Goal: Task Accomplishment & Management: Manage account settings

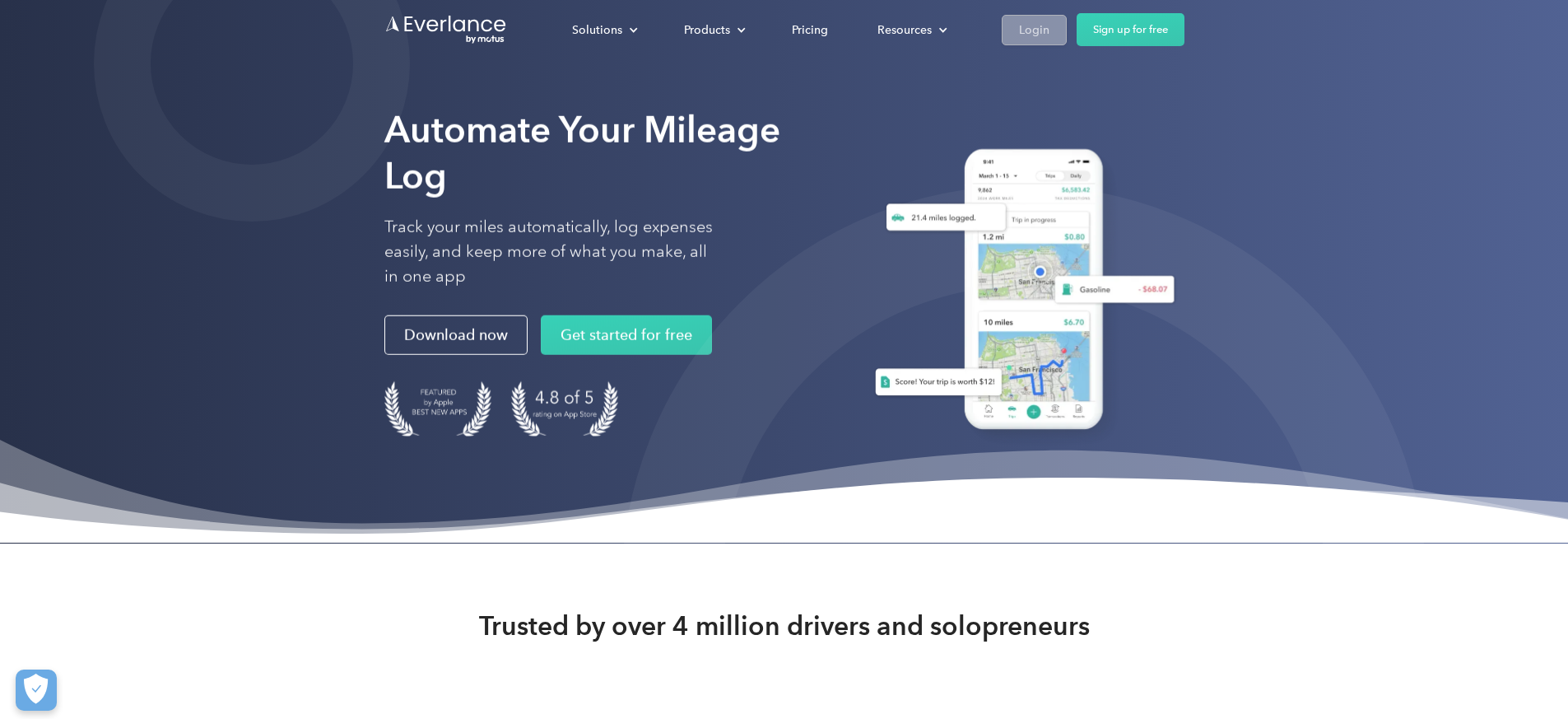
click at [1050, 25] on div "Login" at bounding box center [1034, 29] width 31 height 20
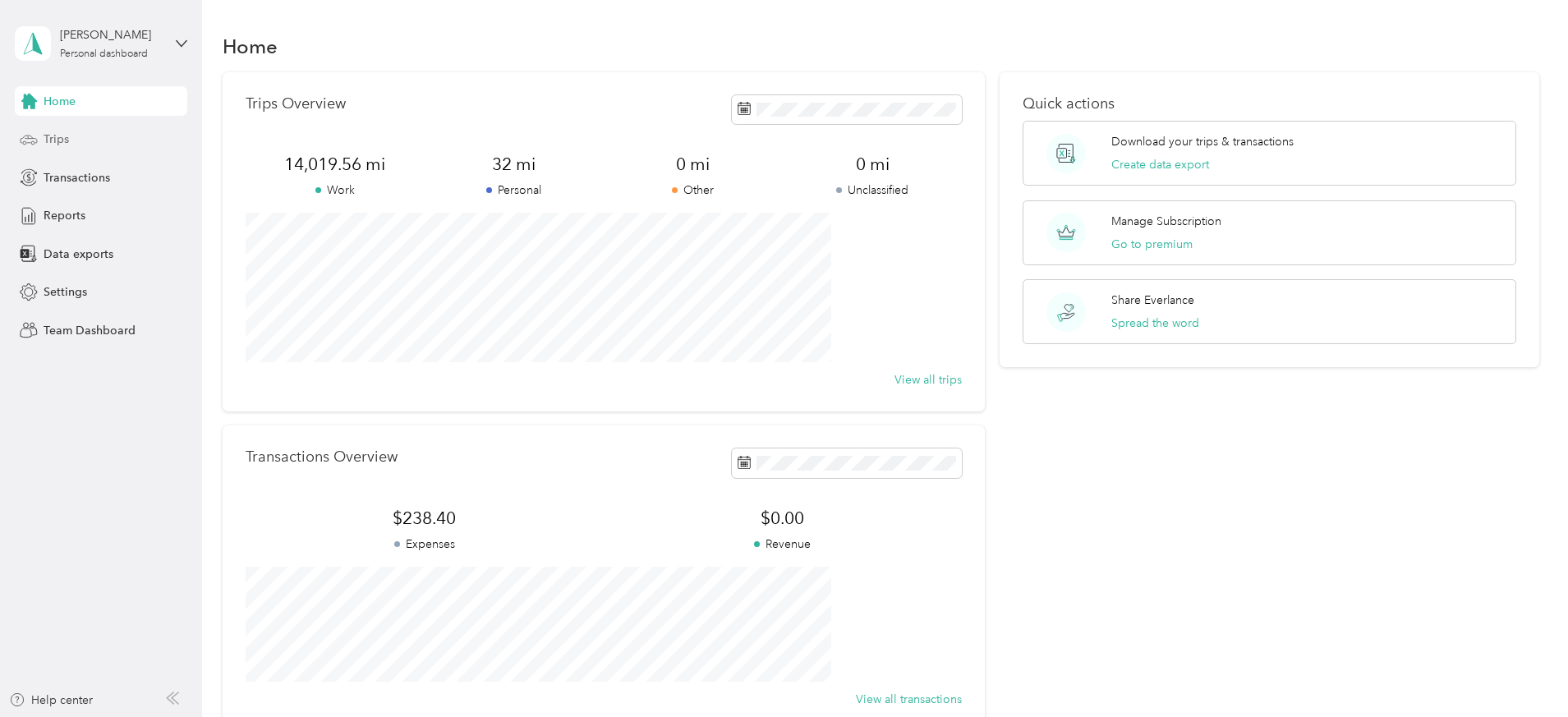
click at [61, 135] on span "Trips" at bounding box center [56, 139] width 25 height 18
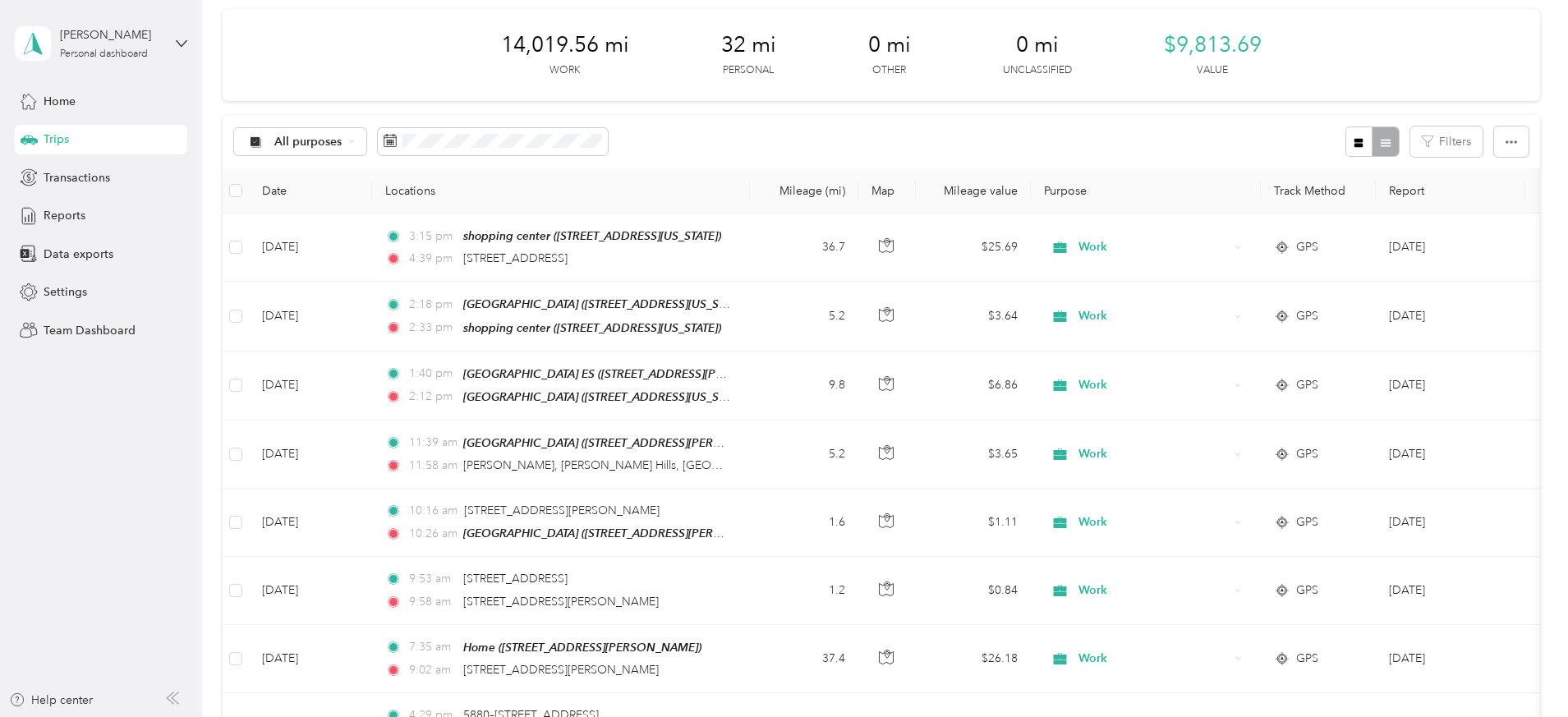
scroll to position [67, 0]
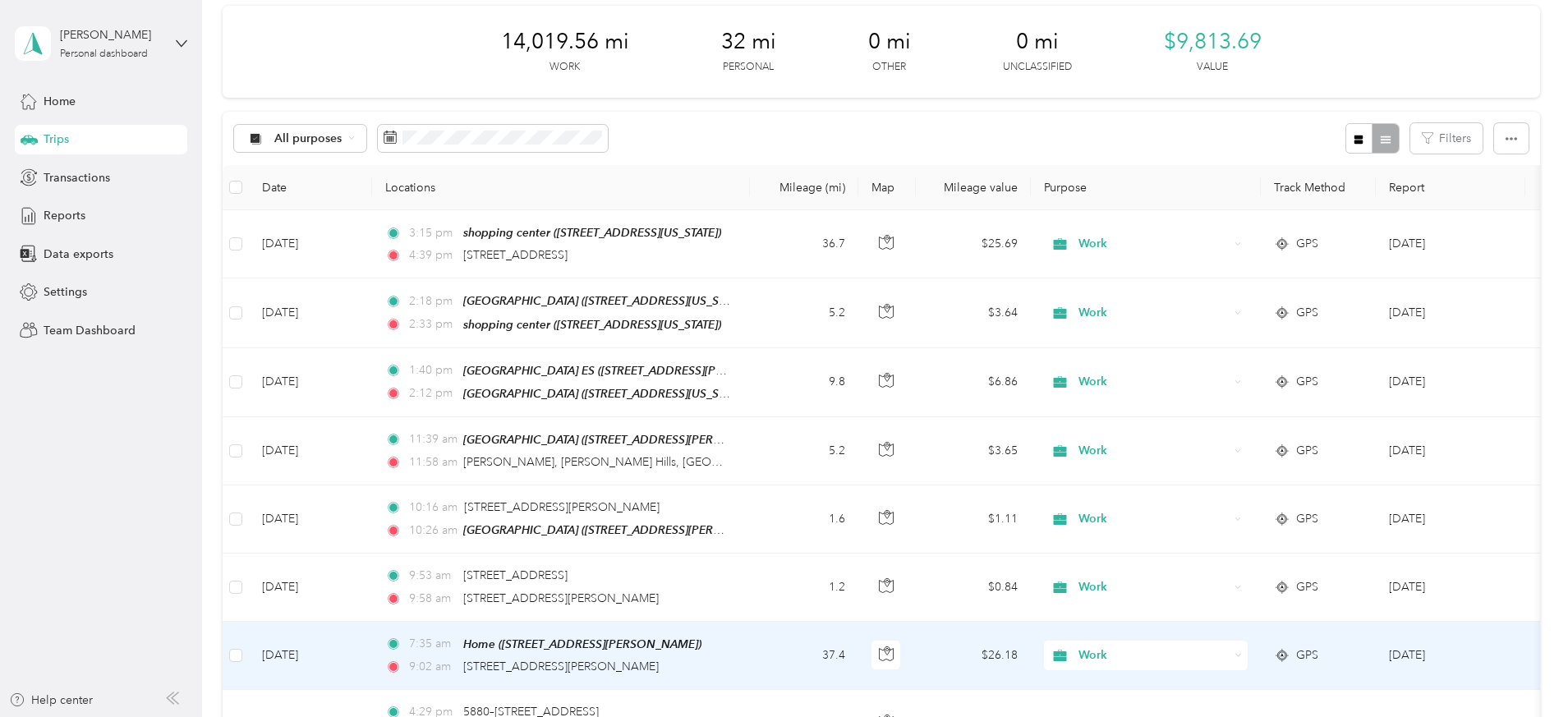
click at [858, 649] on td "37.4" at bounding box center [805, 656] width 109 height 68
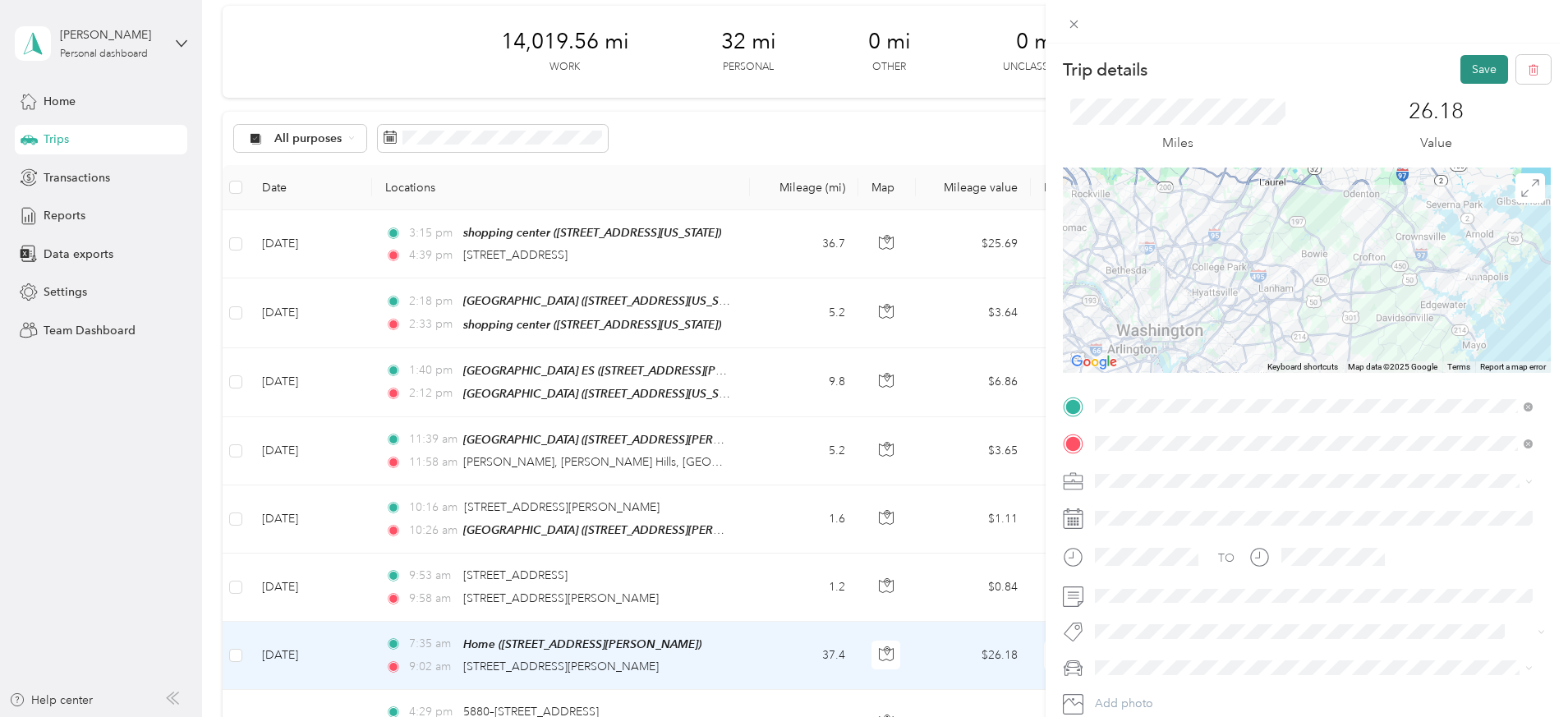
click at [1469, 72] on button "Save" at bounding box center [1484, 69] width 47 height 29
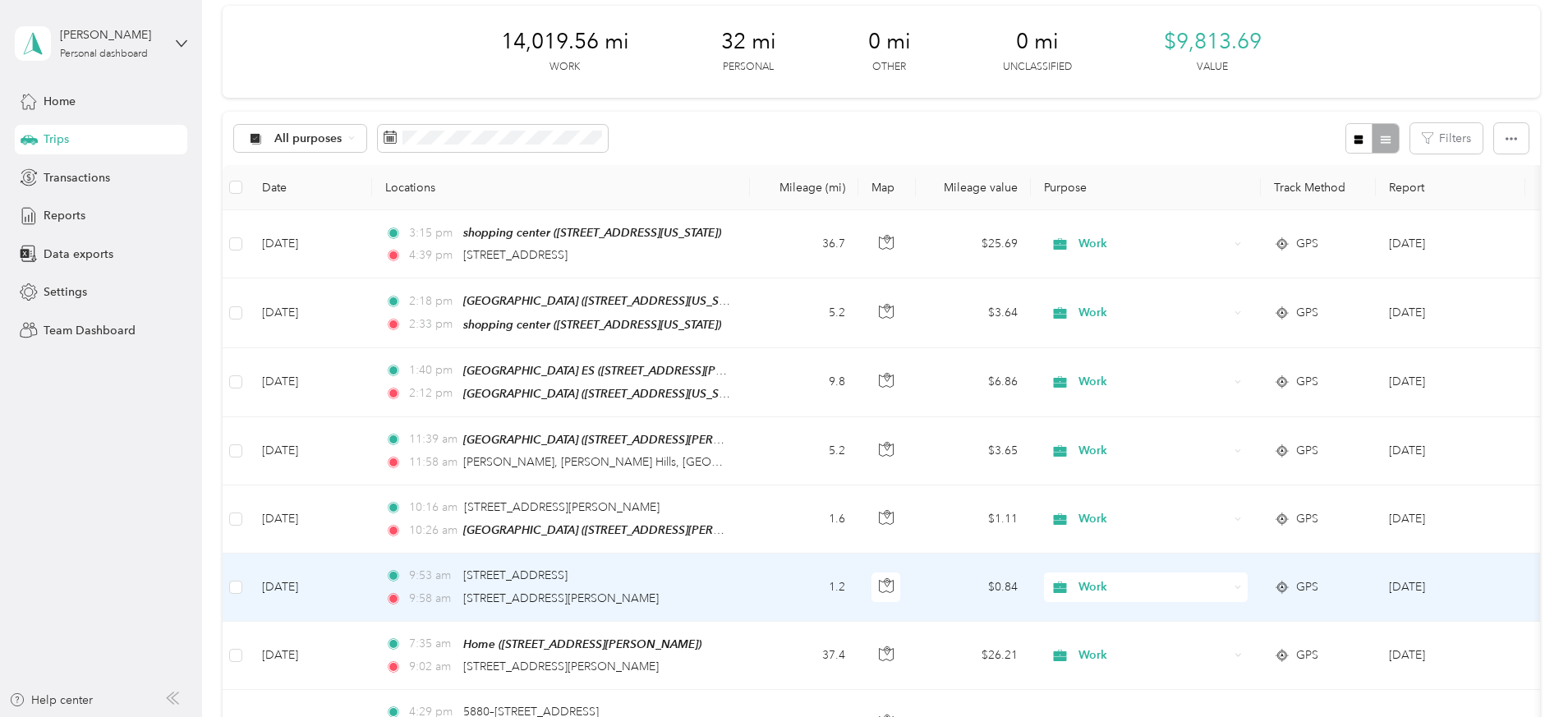
click at [858, 579] on td "1.2" at bounding box center [805, 587] width 109 height 67
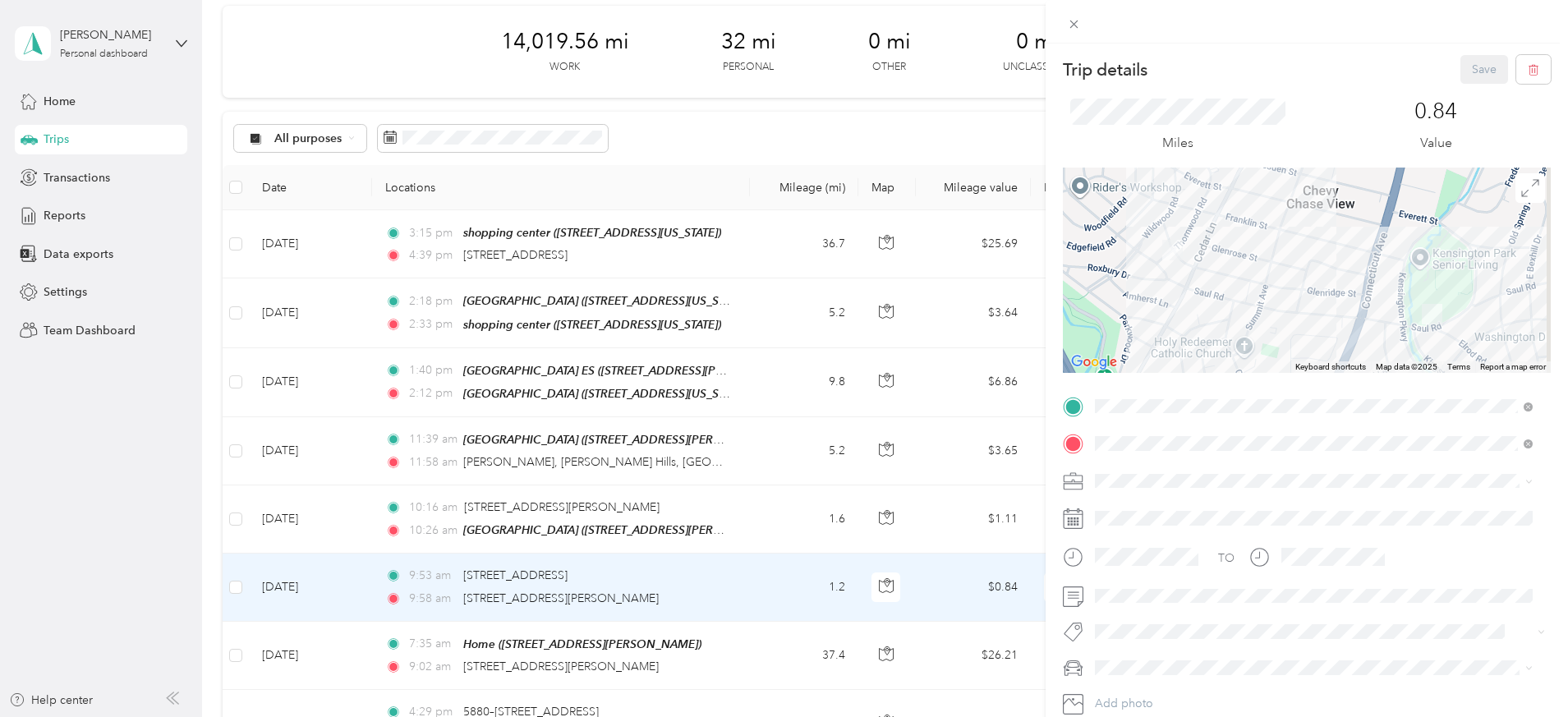
click at [872, 518] on div "Trip details Save This trip cannot be edited because it is either under review,…" at bounding box center [784, 358] width 1568 height 717
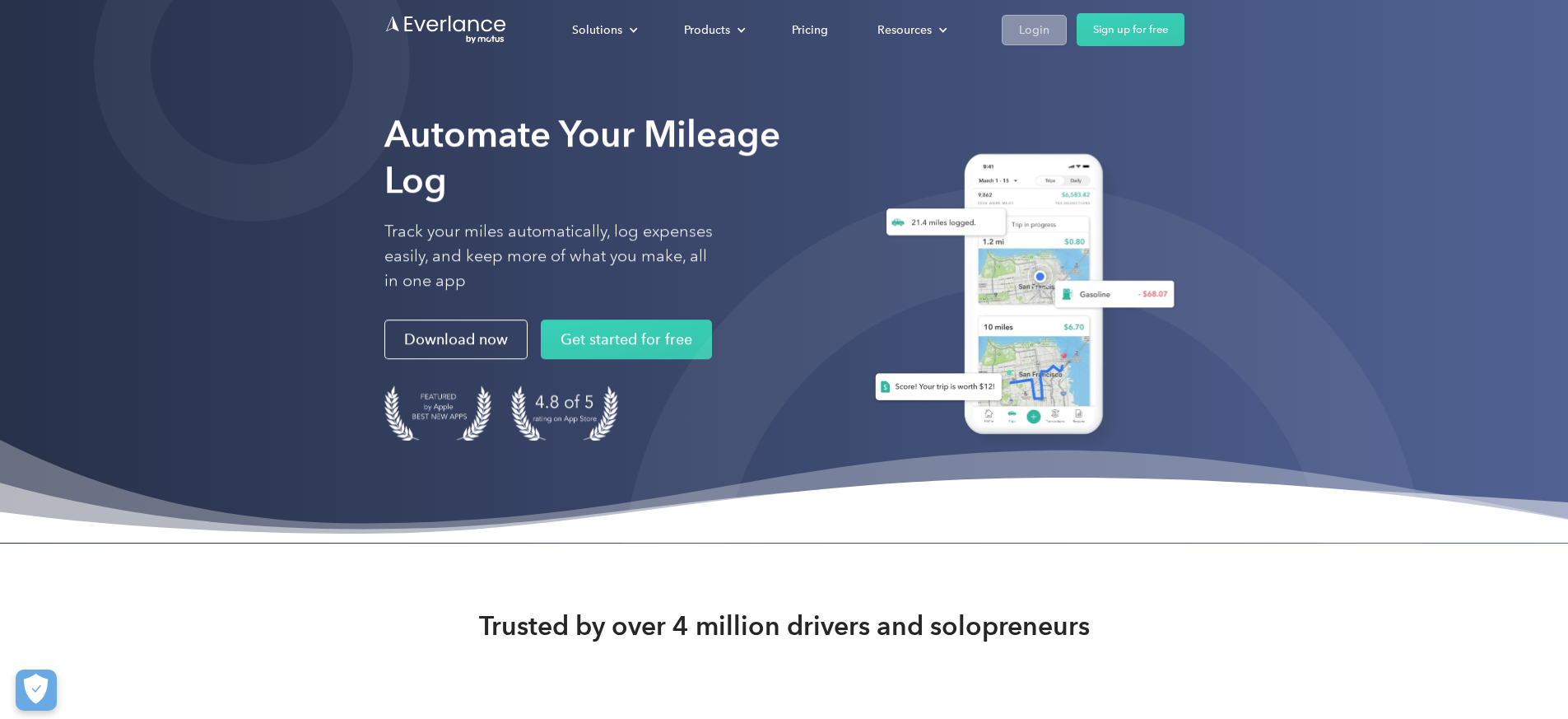
click at [1050, 33] on div "Login" at bounding box center [1034, 29] width 31 height 20
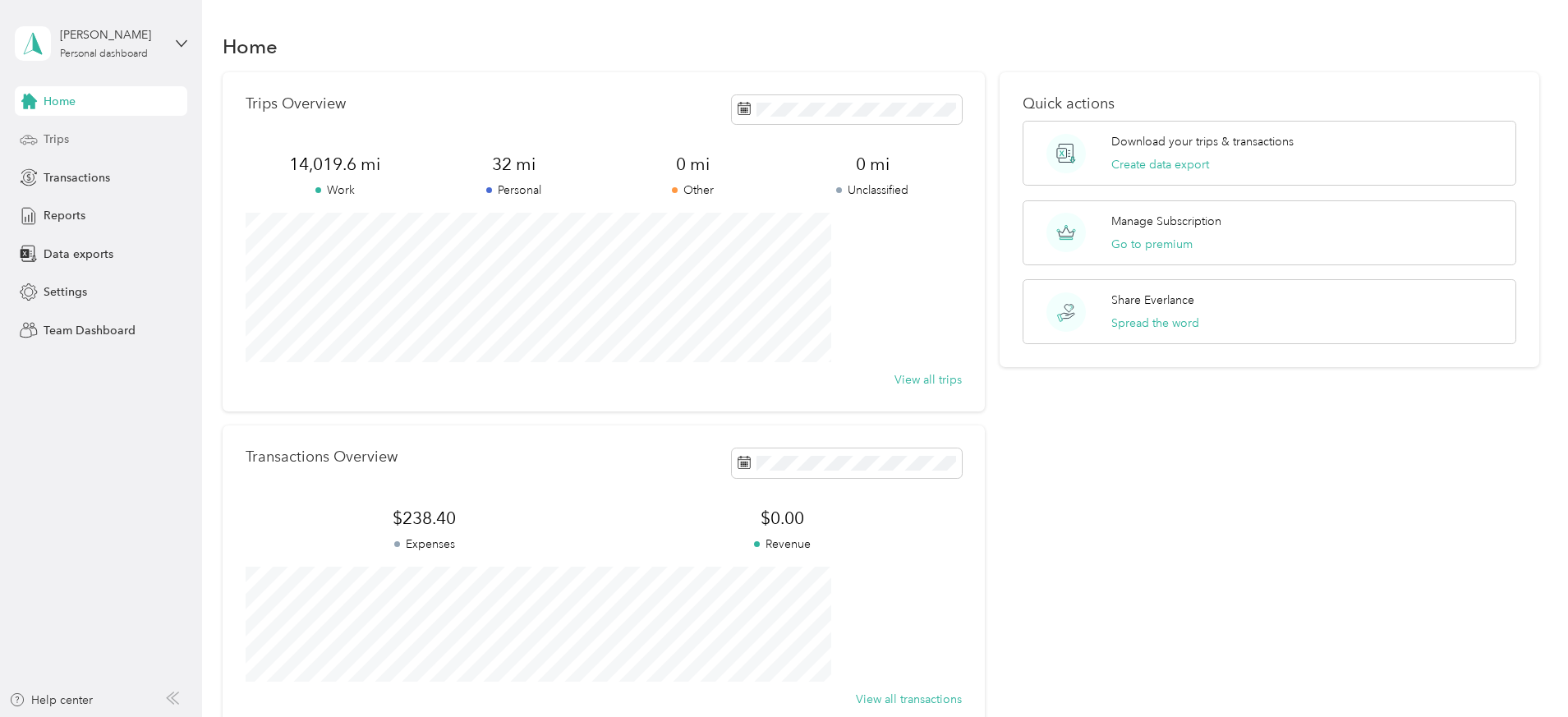
click at [67, 138] on span "Trips" at bounding box center [56, 139] width 25 height 18
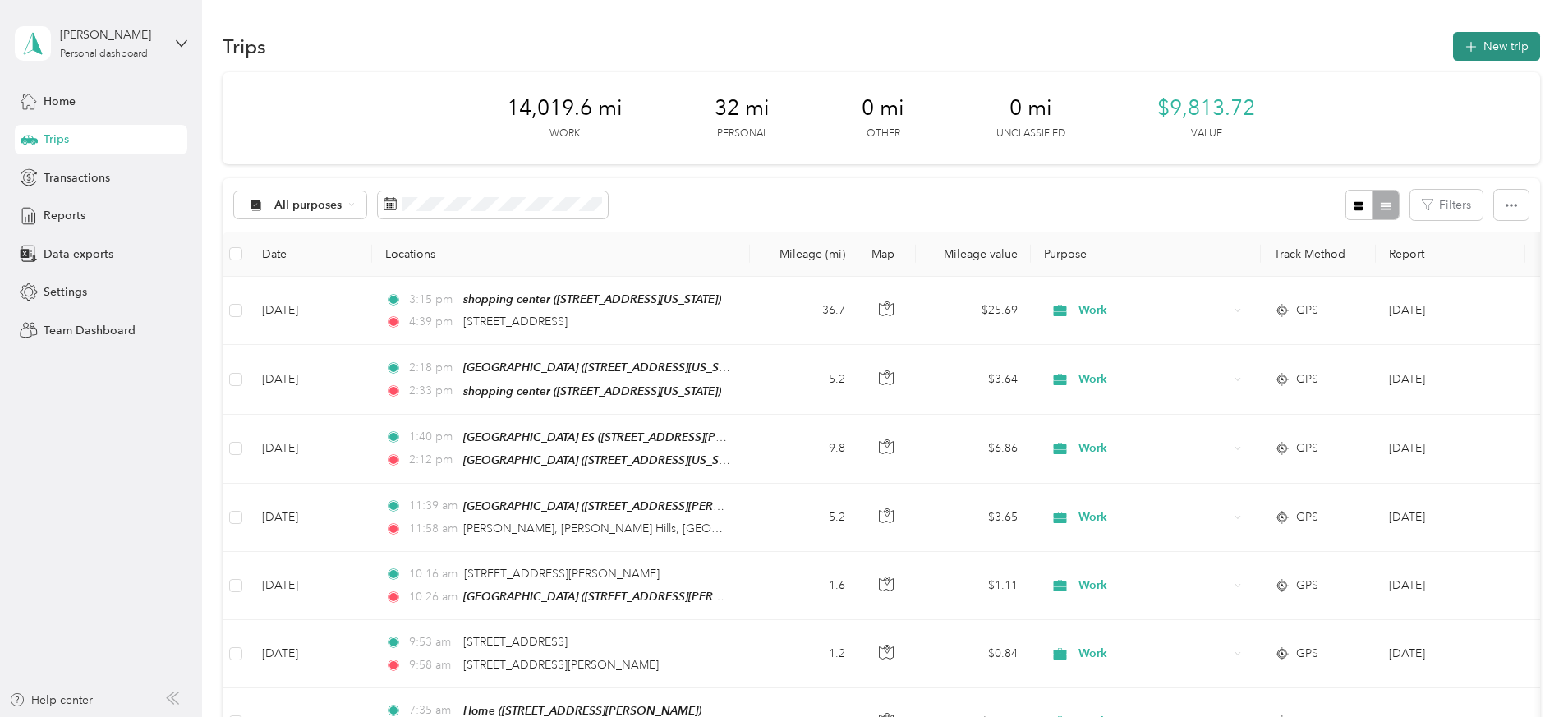
click at [1453, 43] on button "New trip" at bounding box center [1496, 46] width 87 height 29
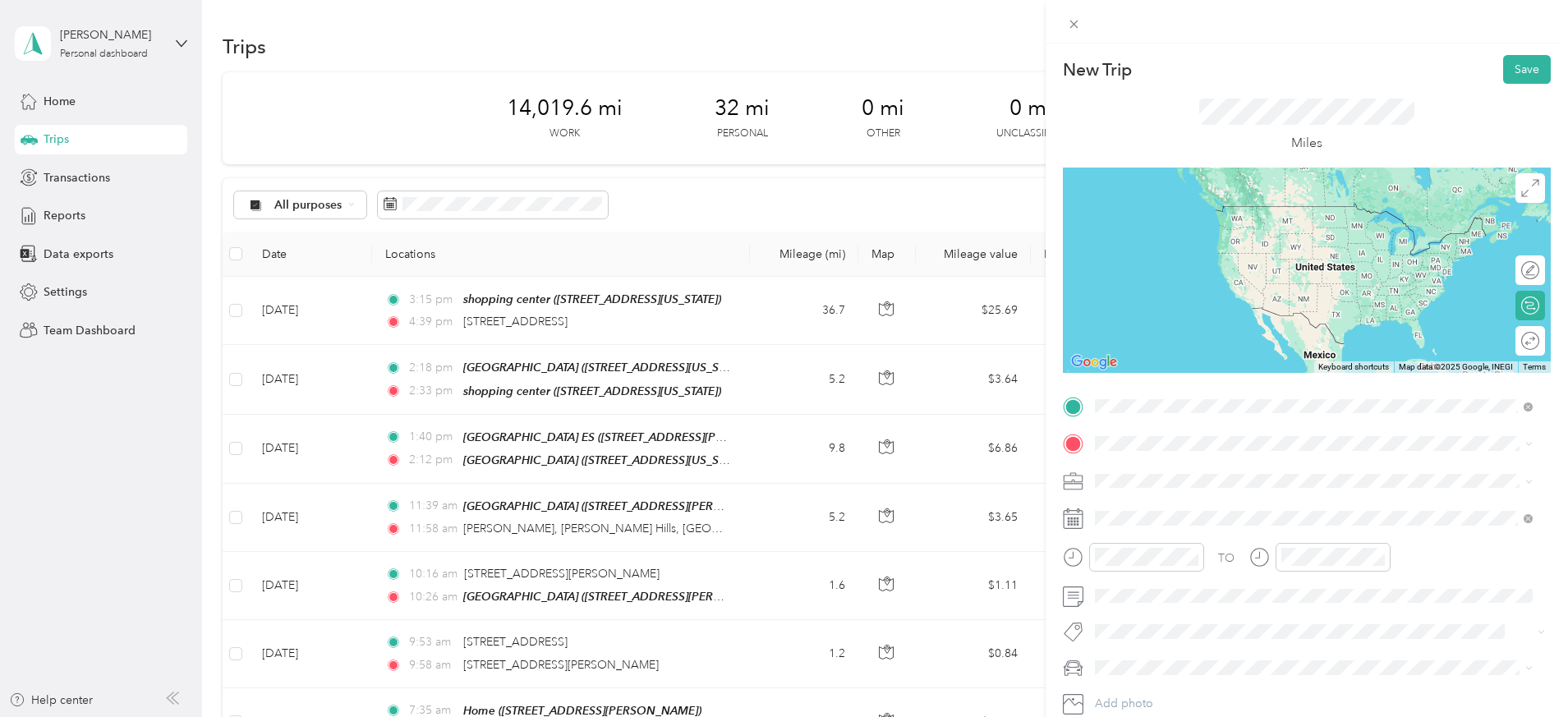
click at [1186, 468] on span "3701 Saul Road Kensington, Maryland 20895, United States" at bounding box center [1252, 465] width 255 height 15
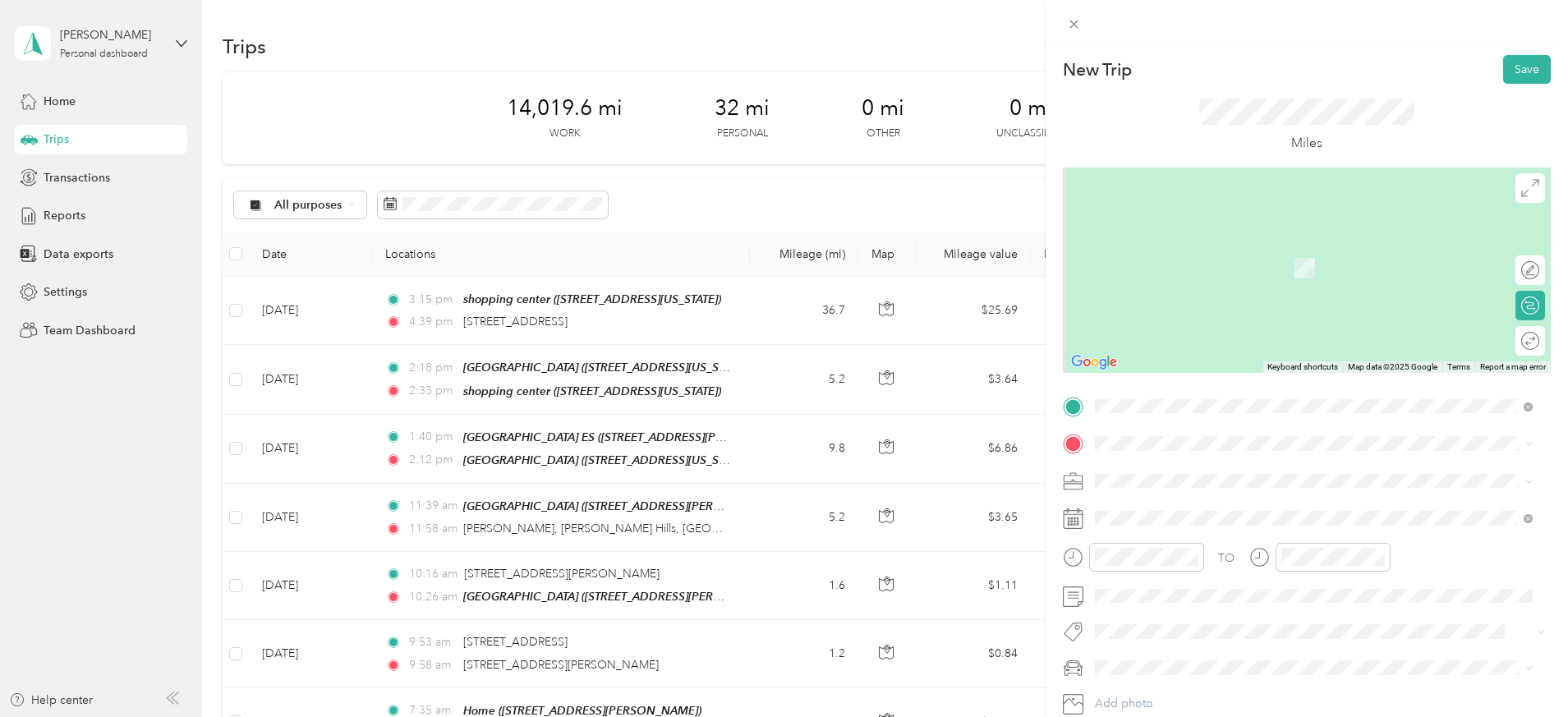
click at [1168, 501] on span "4407 Glenridge Street Kensington, Maryland 20895, United States" at bounding box center [1207, 501] width 164 height 15
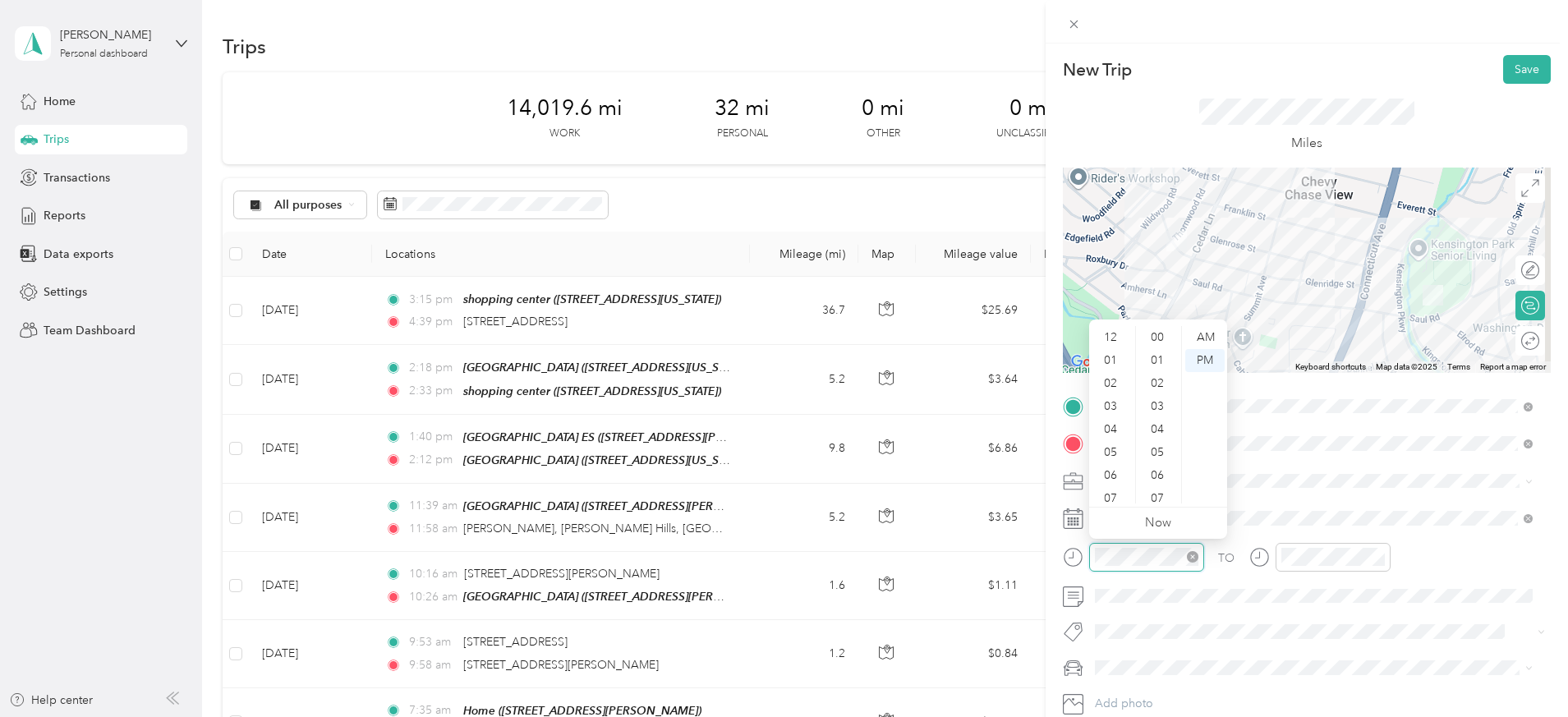
scroll to position [1203, 0]
click at [1120, 442] on div "09" at bounding box center [1111, 446] width 39 height 23
click at [1162, 351] on div "08" at bounding box center [1159, 354] width 39 height 23
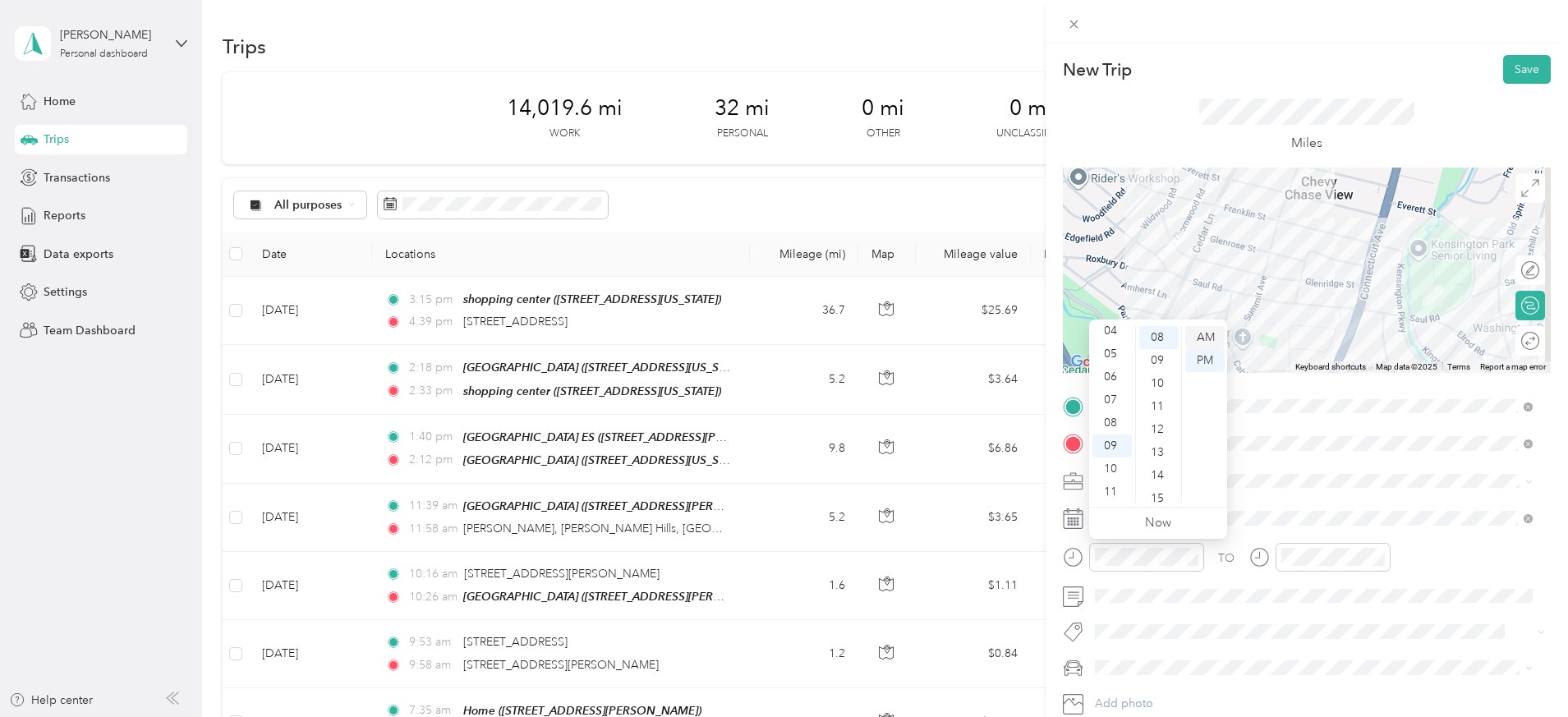
click at [1204, 333] on div "AM" at bounding box center [1204, 337] width 39 height 23
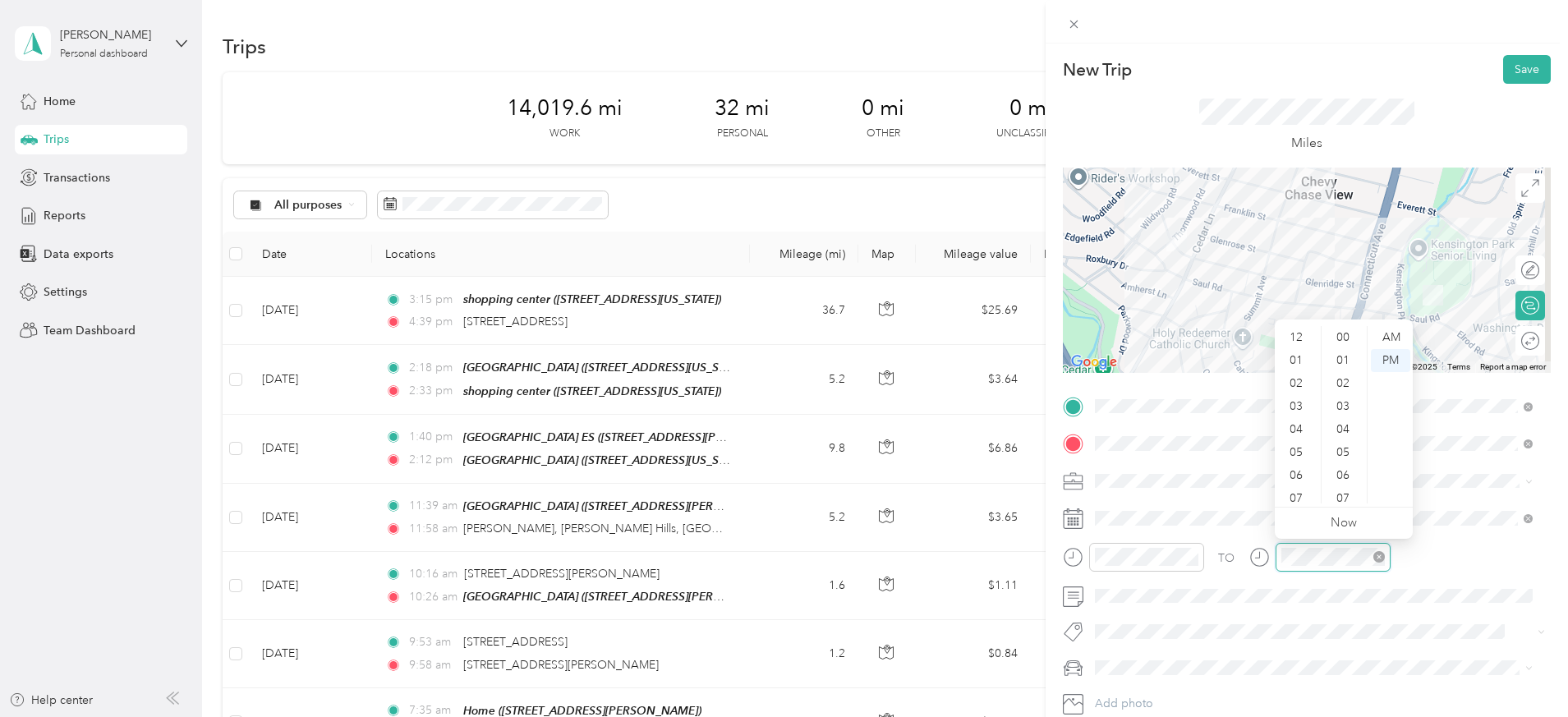
scroll to position [98, 0]
click at [1302, 443] on div "09" at bounding box center [1297, 446] width 39 height 23
click at [1350, 355] on div "13" at bounding box center [1345, 356] width 39 height 23
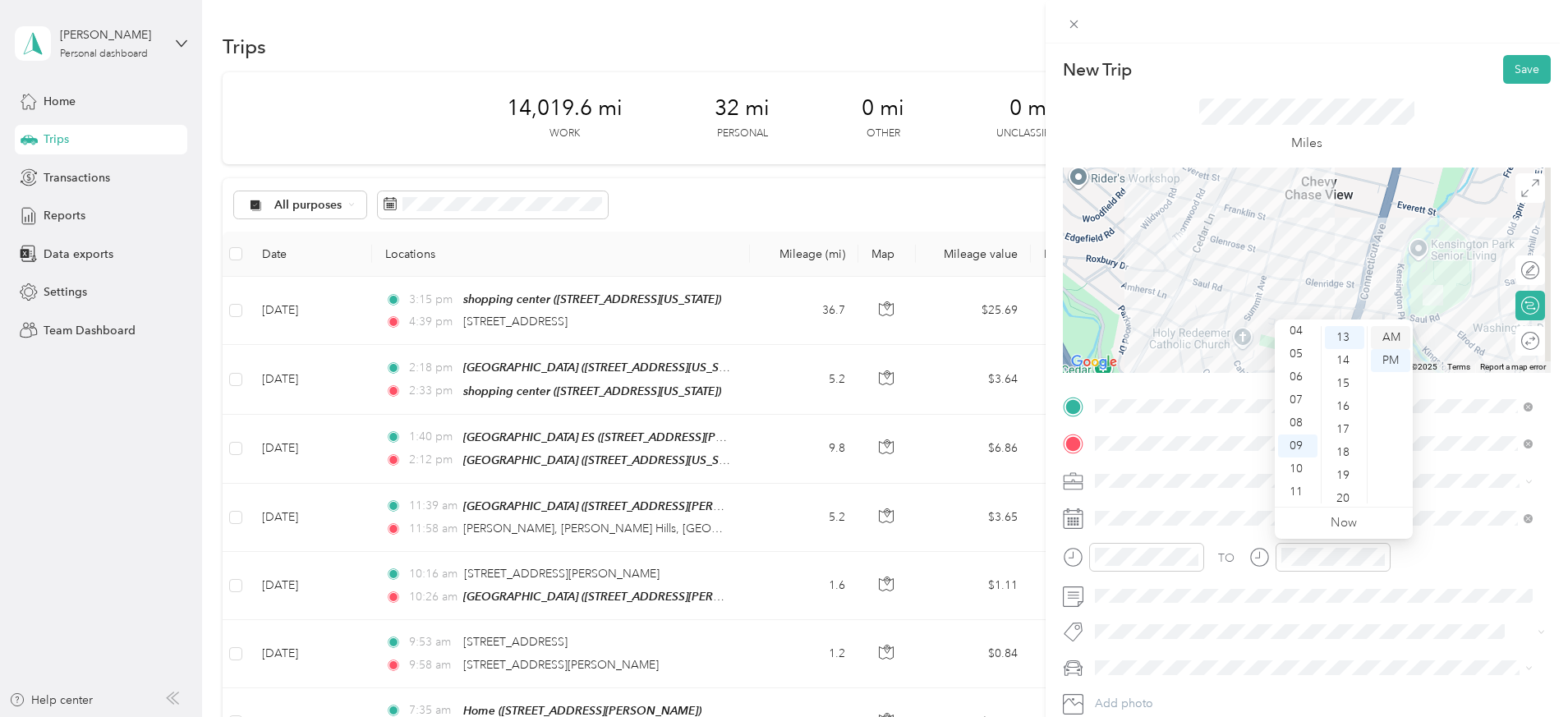
click at [1385, 333] on div "AM" at bounding box center [1390, 337] width 39 height 23
click at [1505, 67] on button "Save" at bounding box center [1527, 69] width 47 height 29
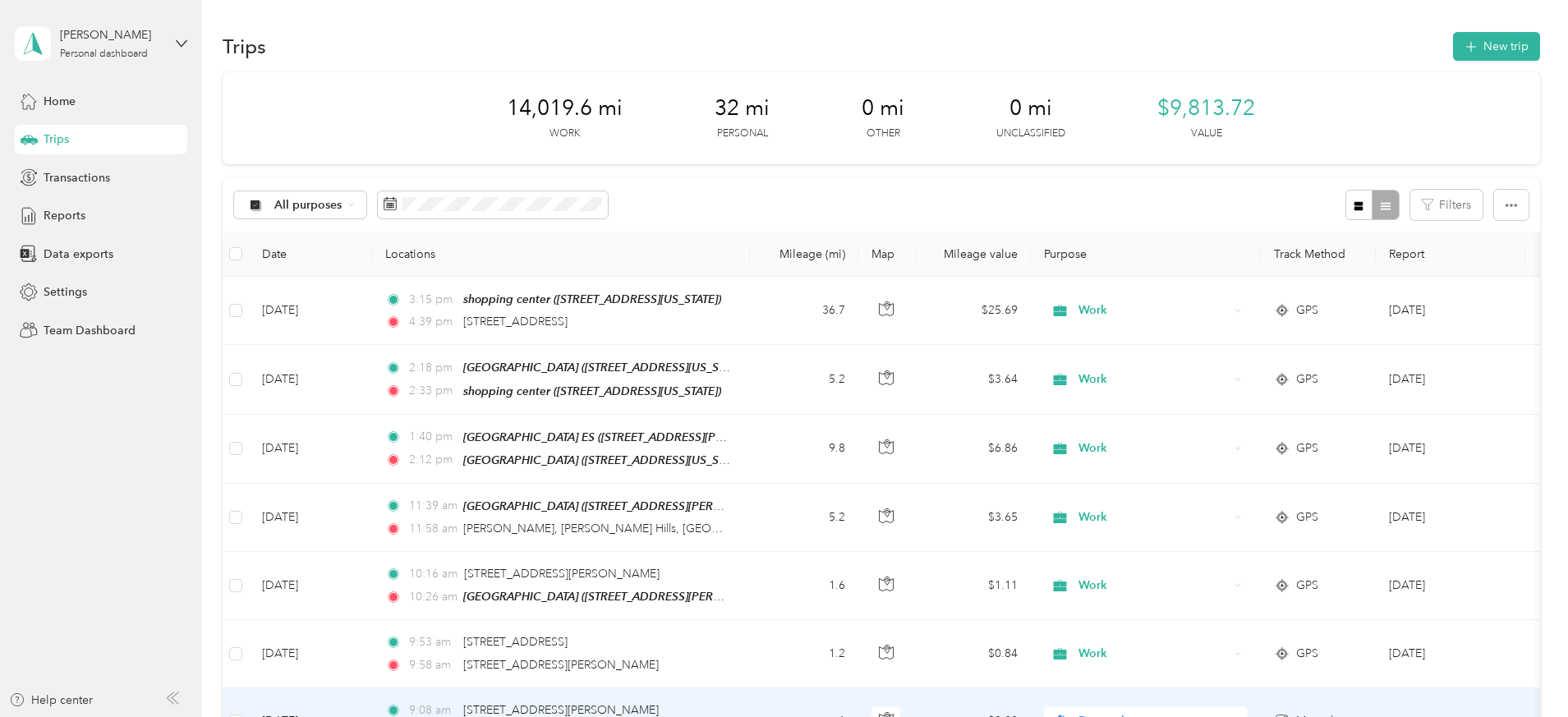
click at [858, 702] on td "1" at bounding box center [805, 721] width 109 height 67
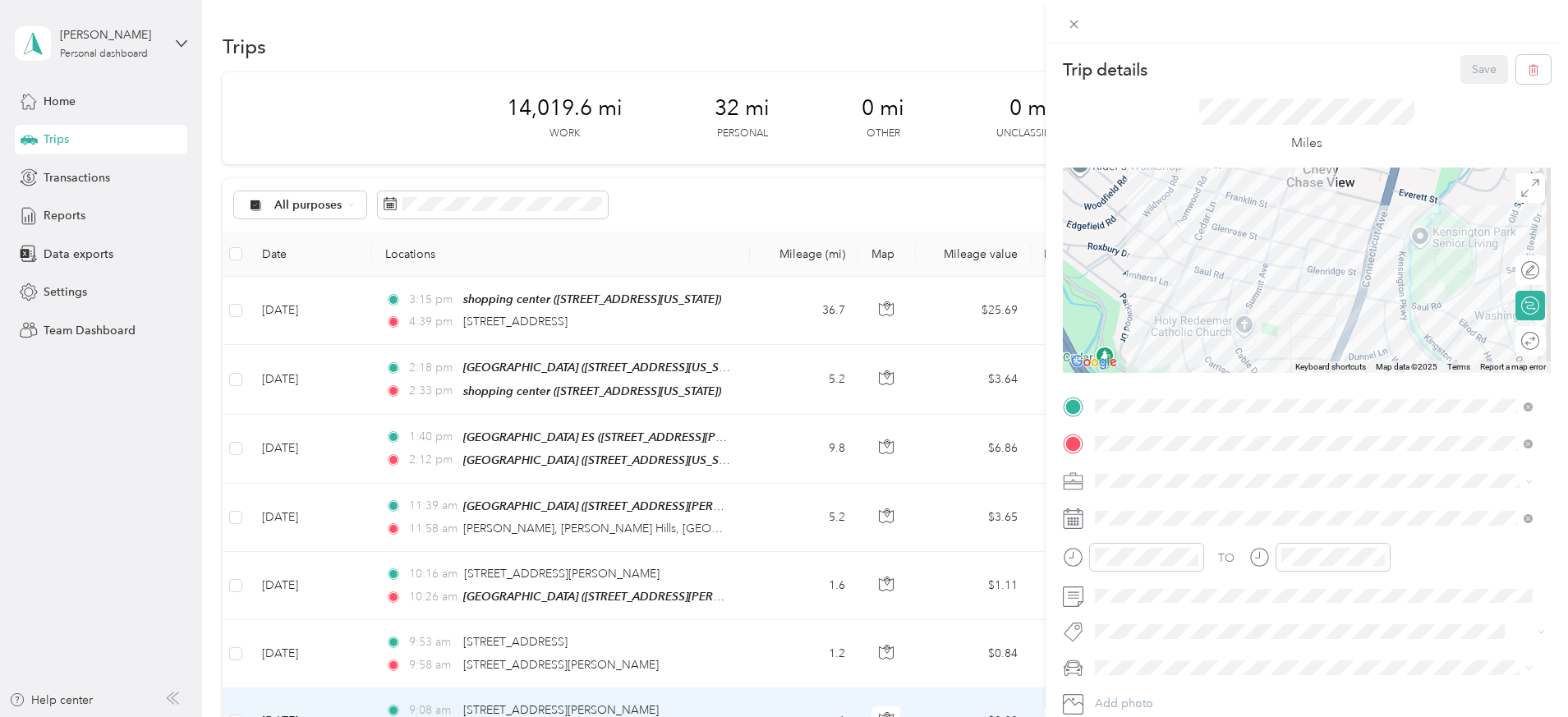
click at [1175, 248] on div "Work" at bounding box center [1314, 248] width 426 height 18
click at [1468, 66] on button "Save" at bounding box center [1484, 69] width 47 height 29
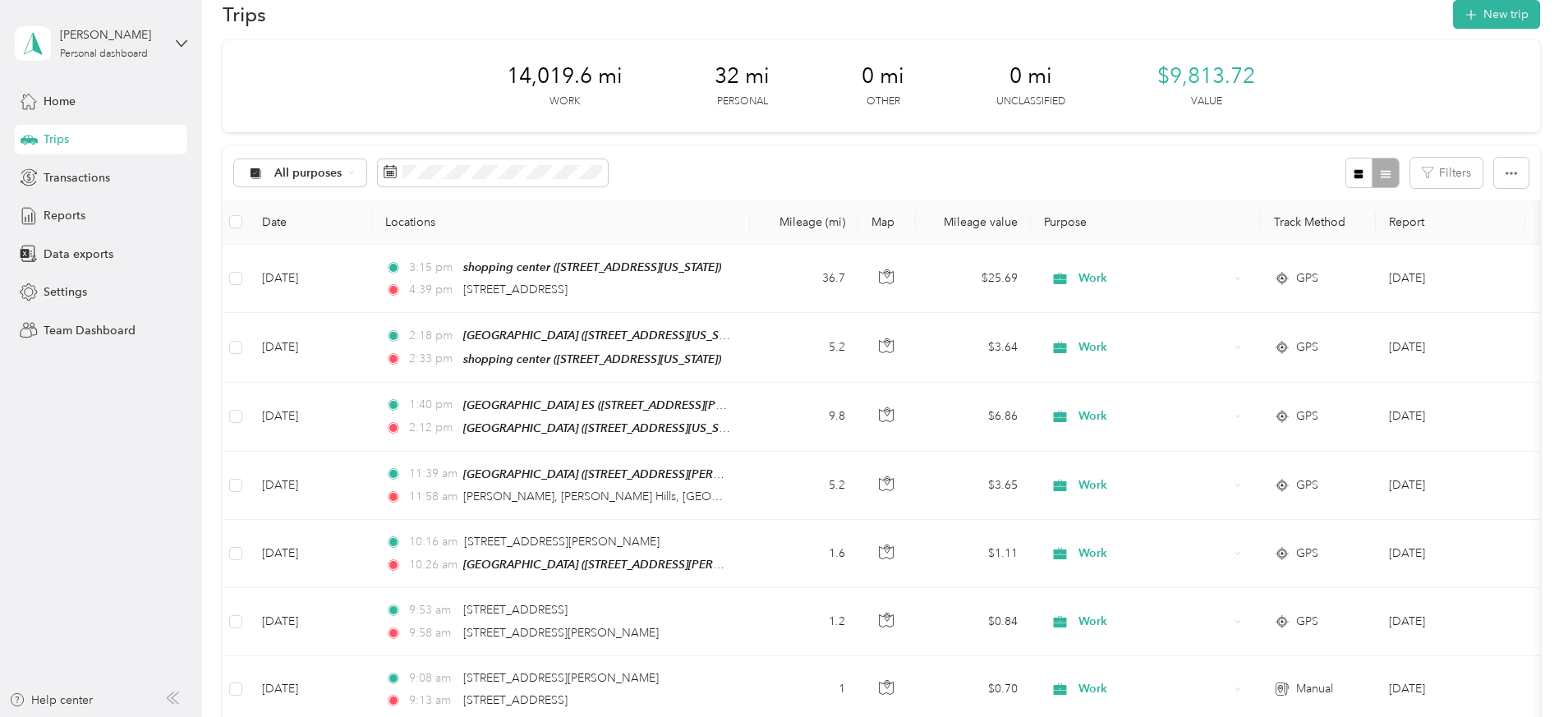
scroll to position [24, 0]
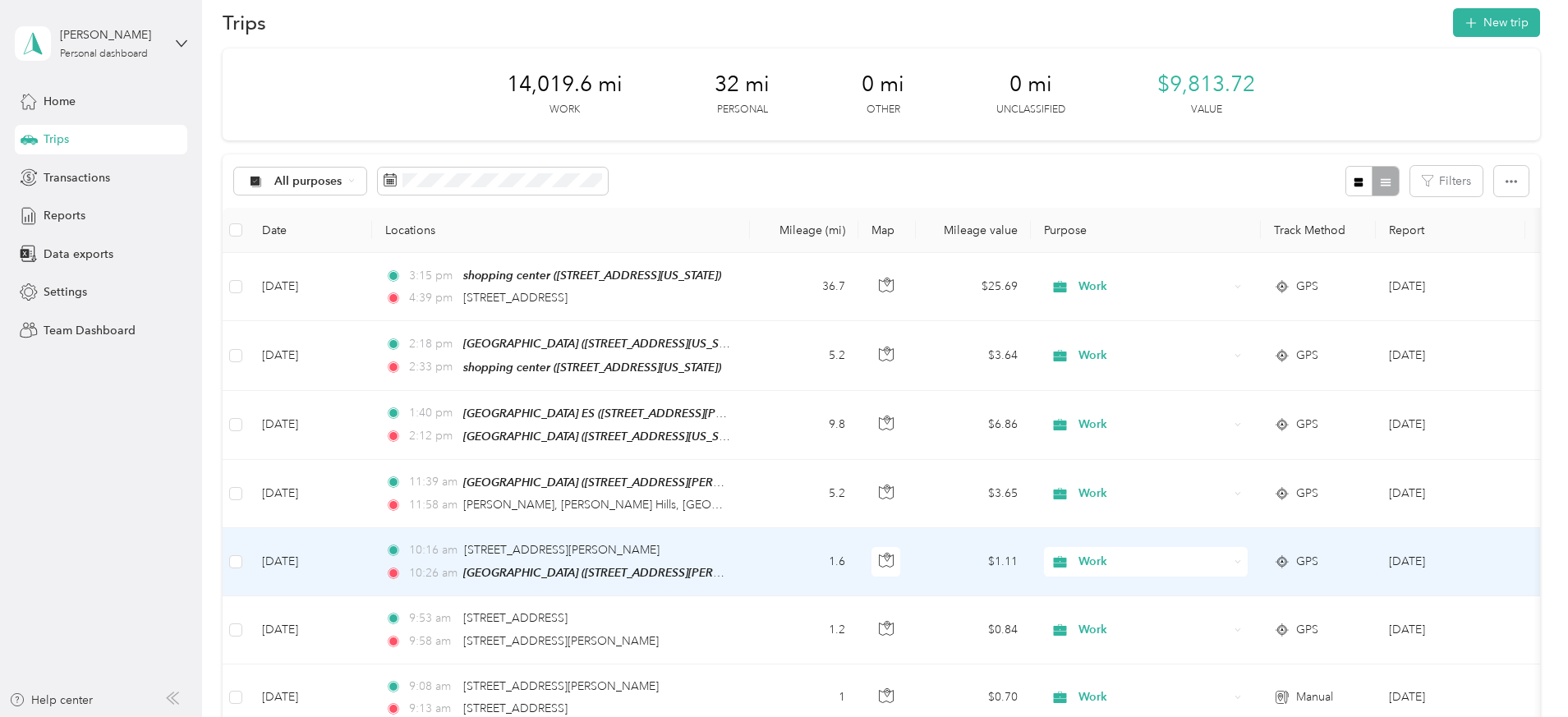
click at [858, 563] on td "1.6" at bounding box center [805, 563] width 109 height 68
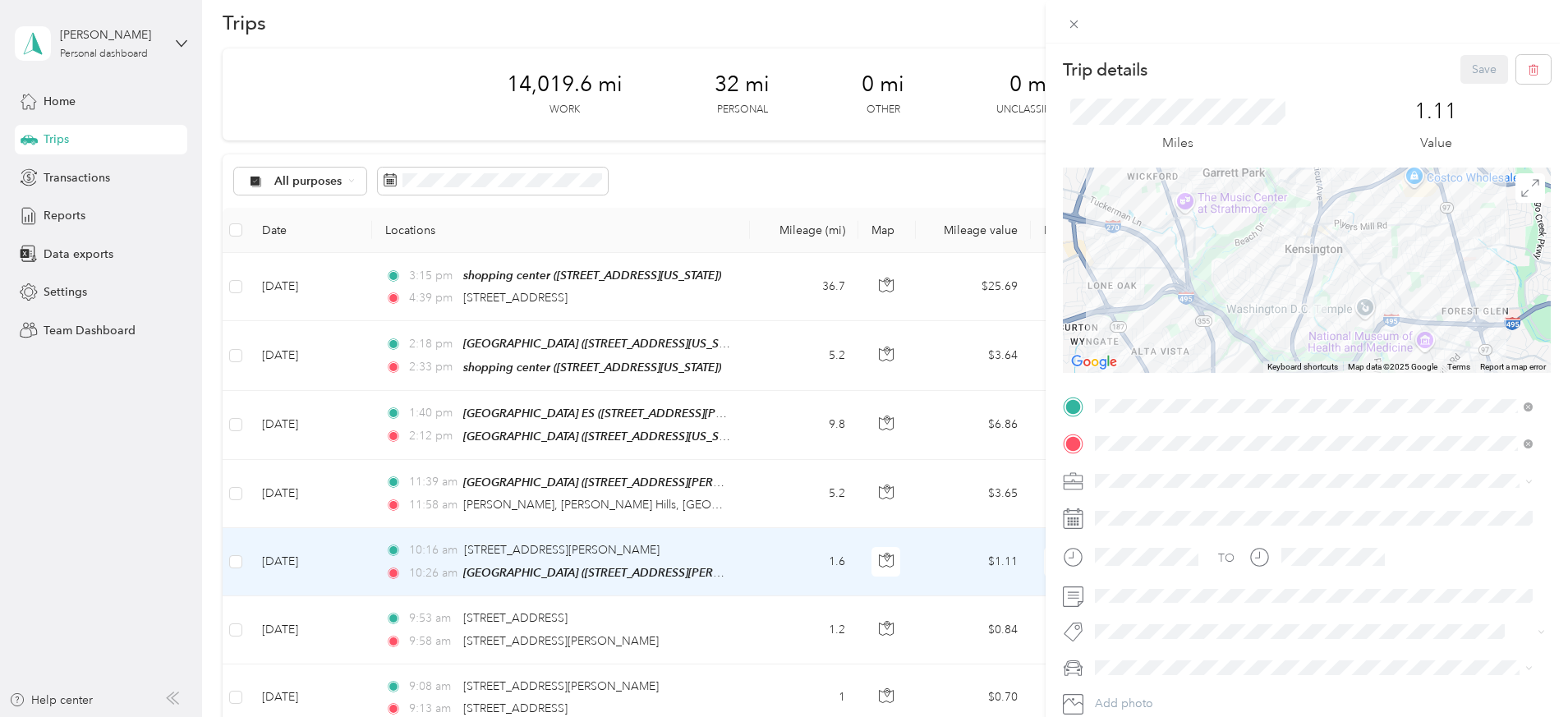
click at [890, 490] on div "Trip details Save This trip cannot be edited because it is either under review,…" at bounding box center [784, 358] width 1568 height 717
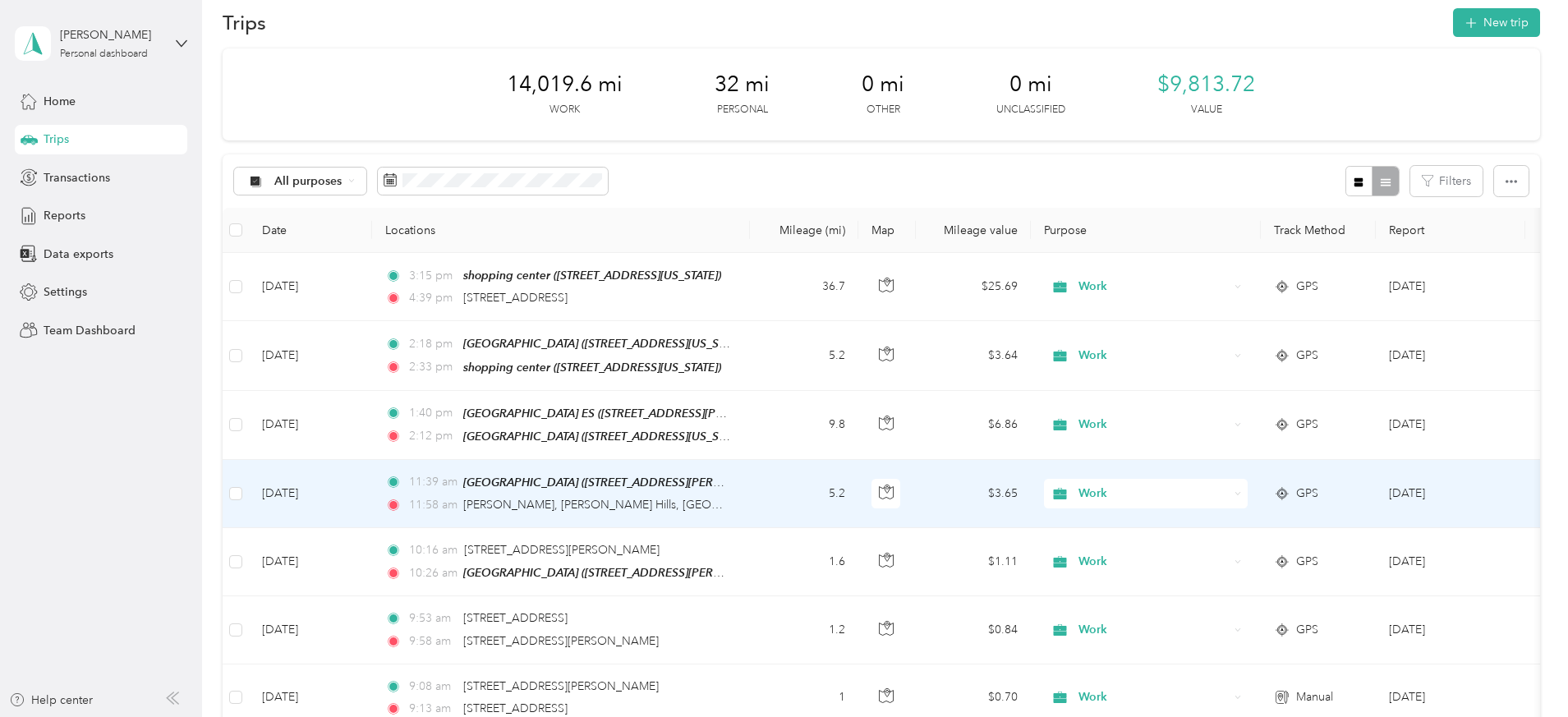
click at [858, 490] on td "5.2" at bounding box center [805, 494] width 109 height 68
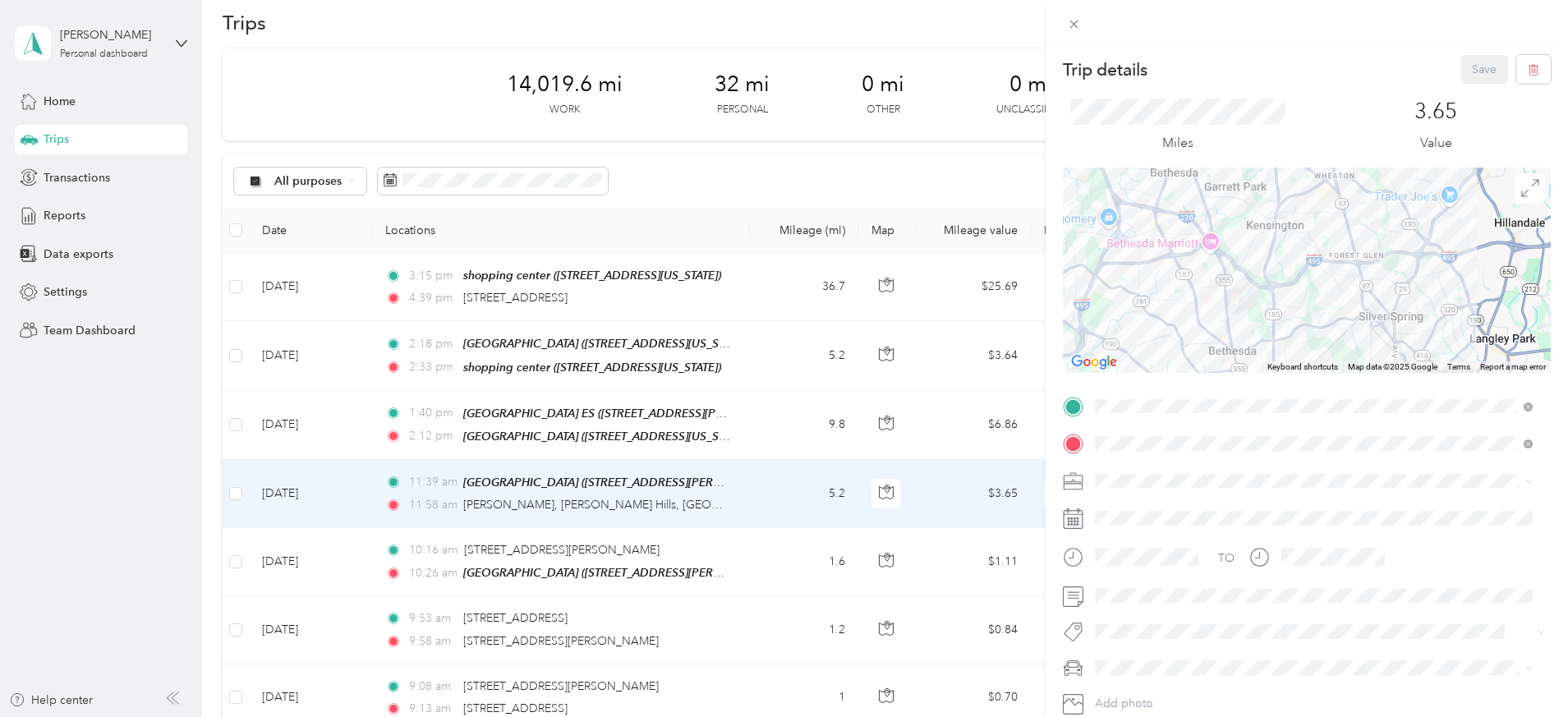
click at [875, 434] on div "Trip details Save This trip cannot be edited because it is either under review,…" at bounding box center [784, 358] width 1568 height 717
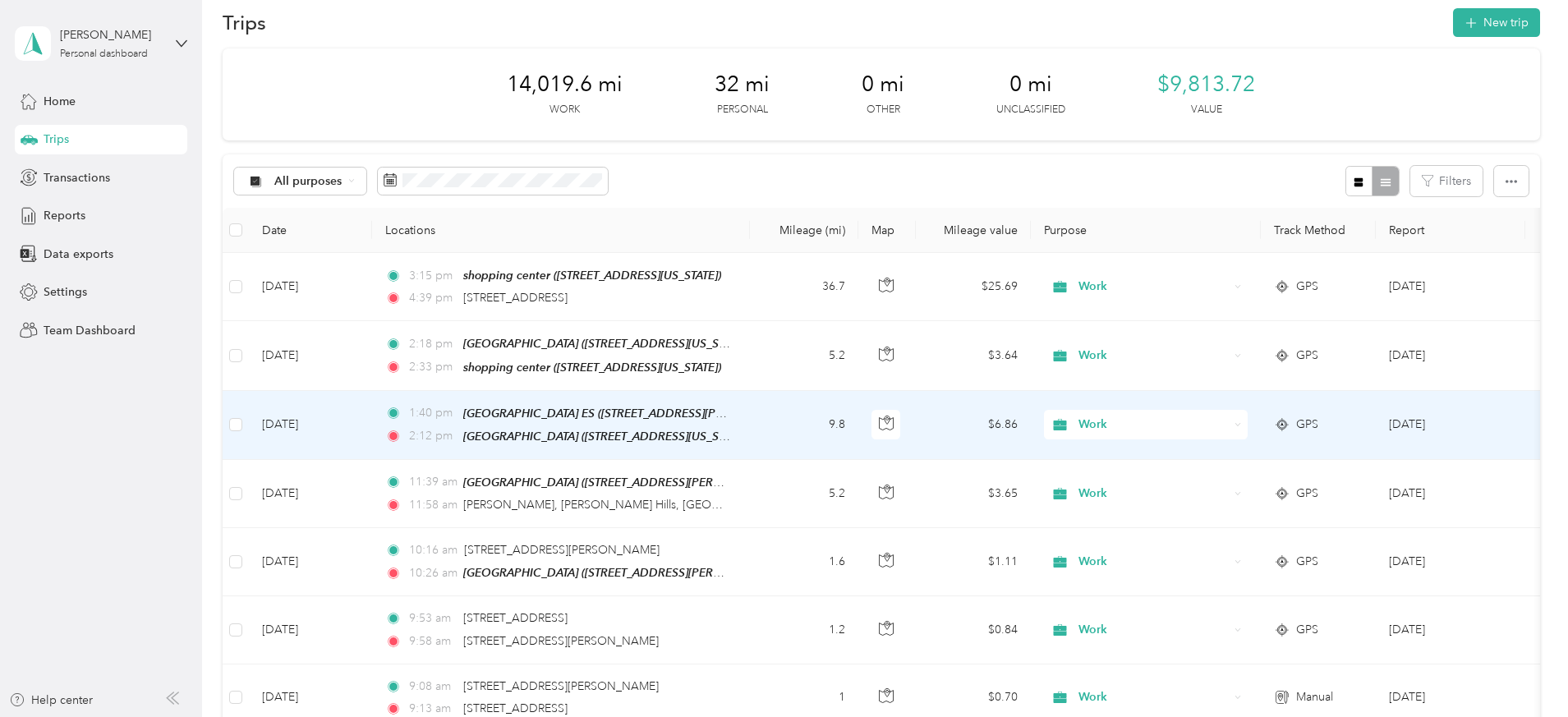
click at [858, 412] on td "9.8" at bounding box center [805, 425] width 109 height 69
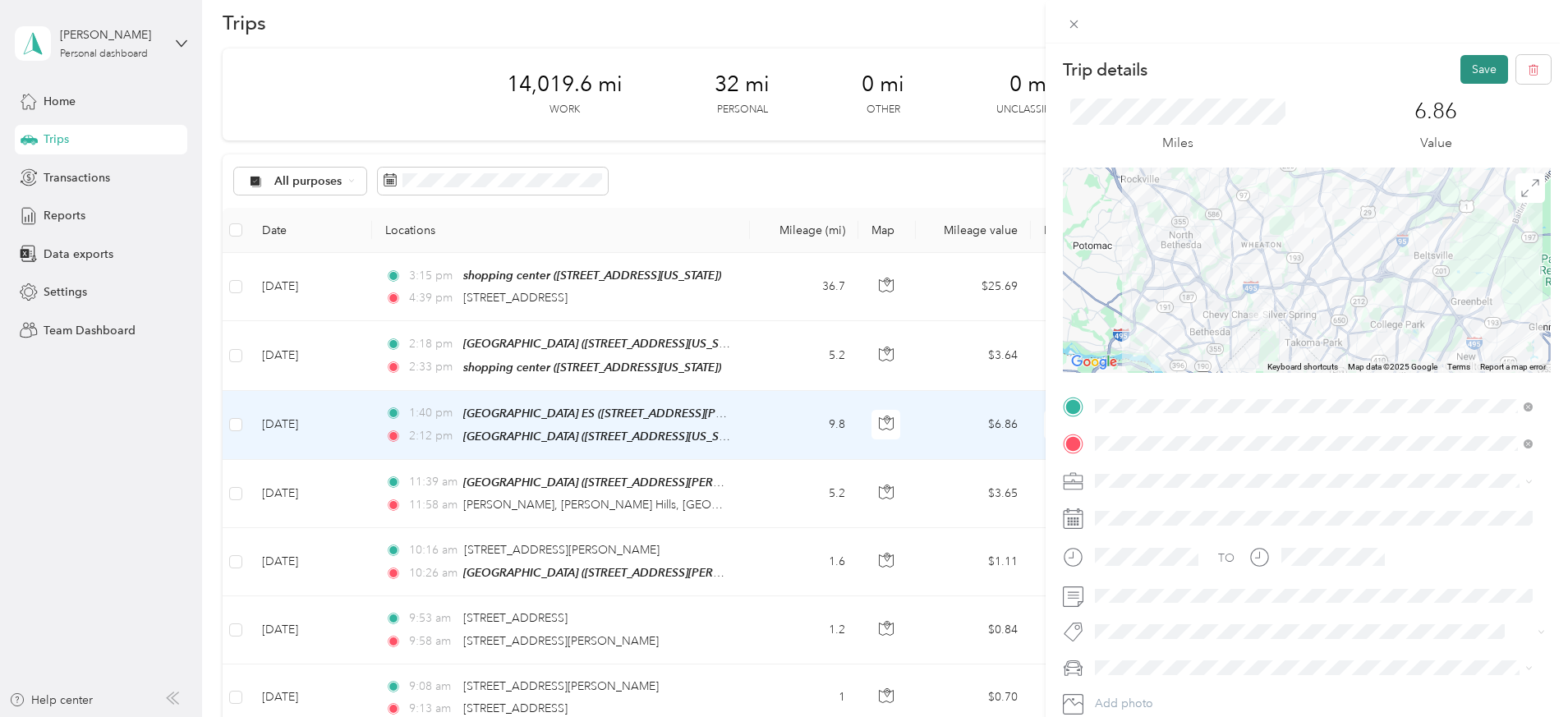
click at [1460, 68] on button "Save" at bounding box center [1484, 69] width 47 height 29
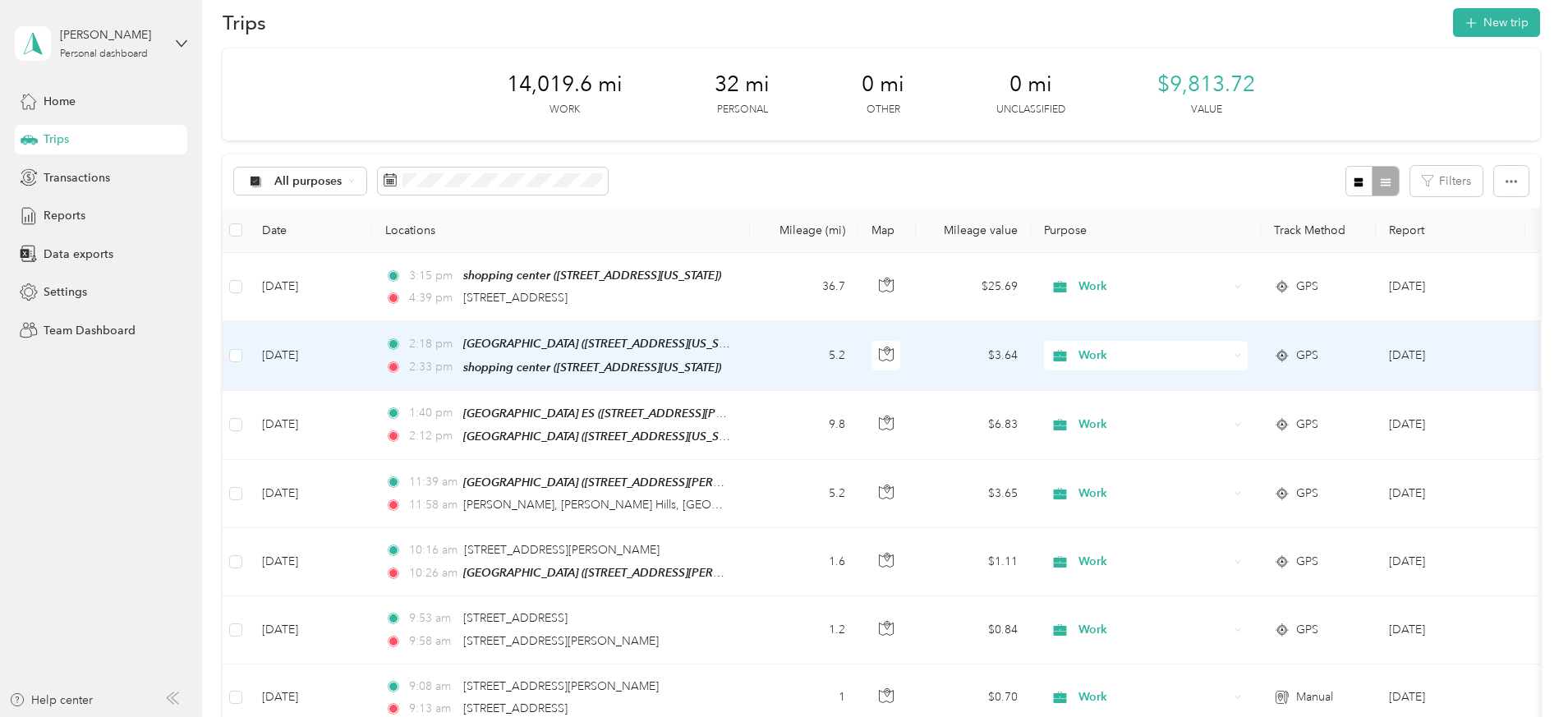
click at [858, 360] on td "5.2" at bounding box center [805, 355] width 109 height 69
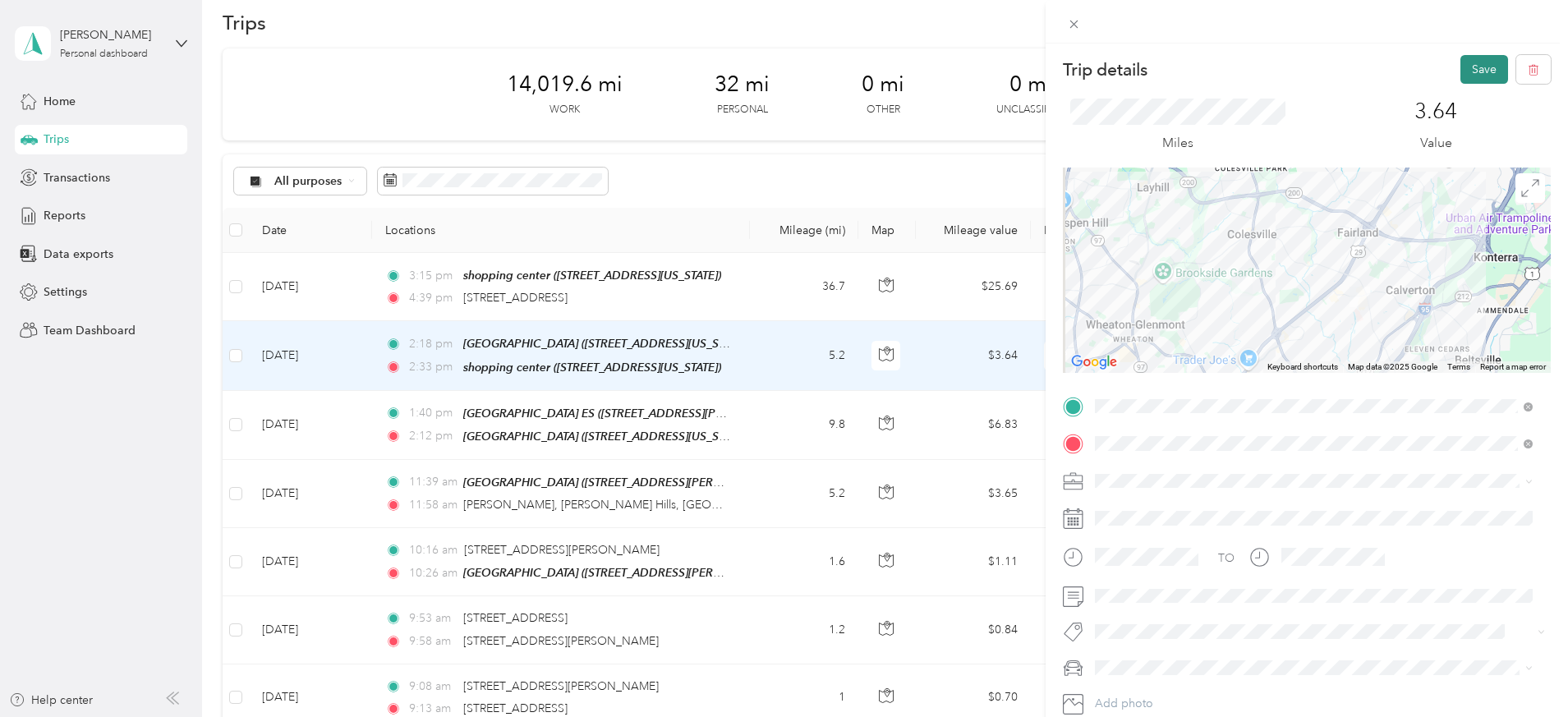
click at [1484, 65] on button "Save" at bounding box center [1484, 69] width 47 height 29
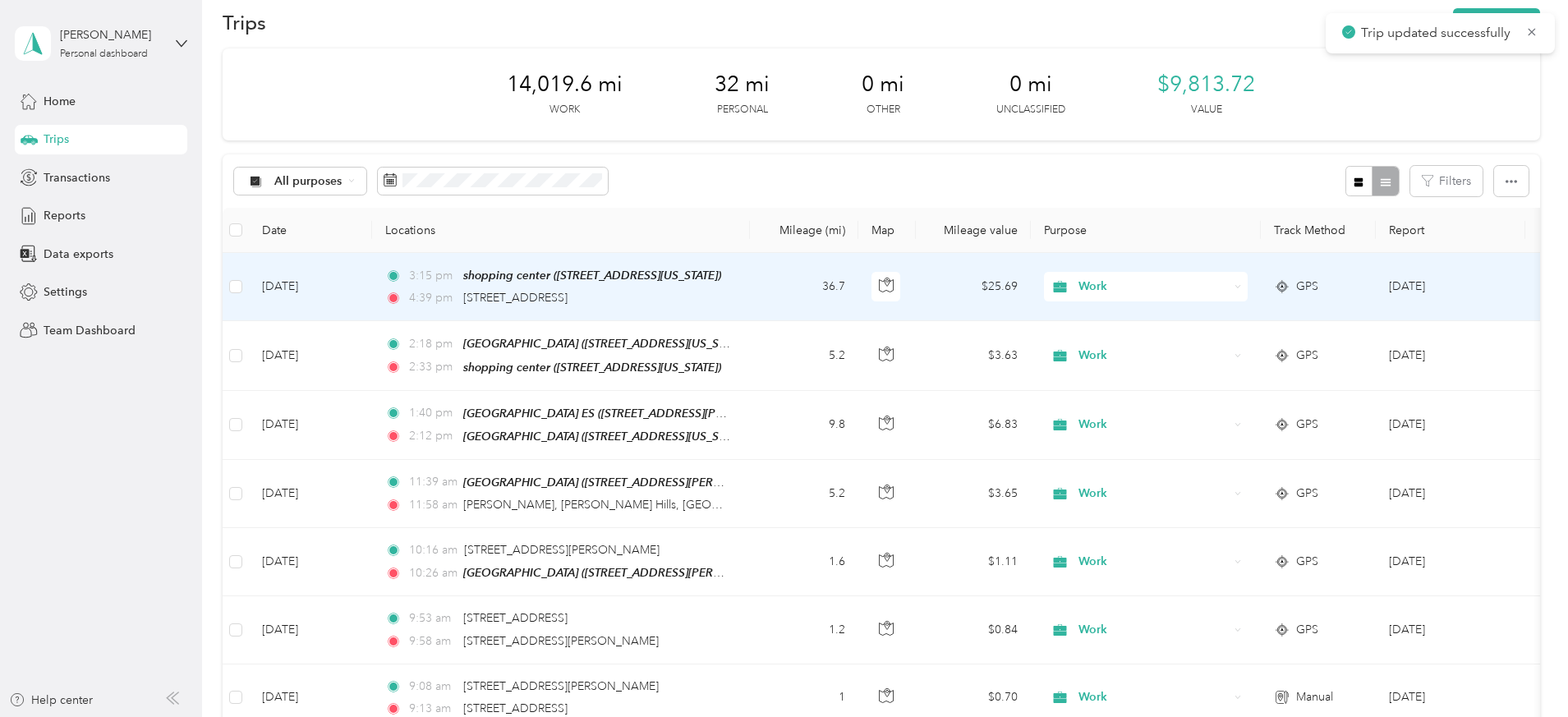
click at [750, 297] on td "3:15 pm shopping center (12028 Cherry Hill Road, Silver Spring, Maryland) 4:39 …" at bounding box center [561, 288] width 378 height 68
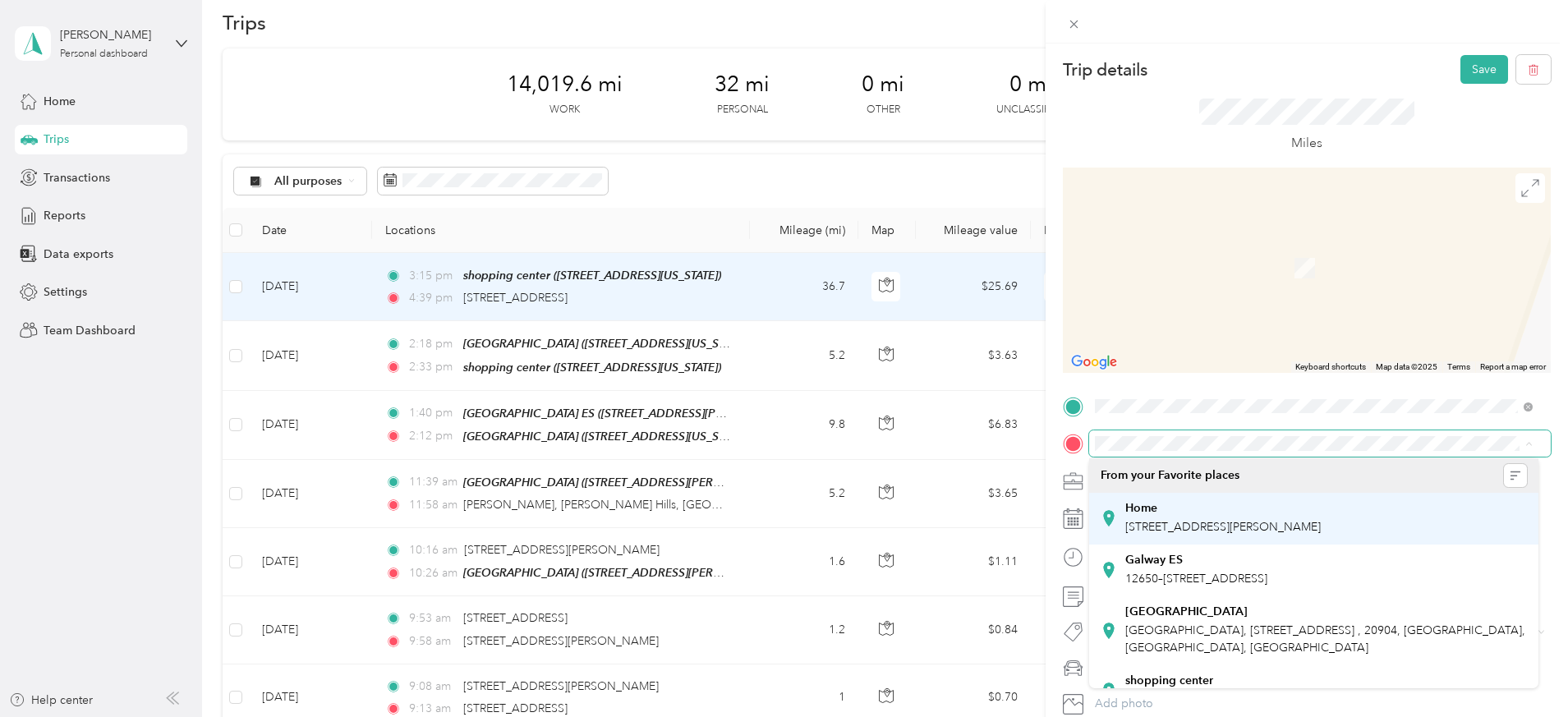
click at [1321, 521] on span "27 Goodrich Rd, 21401, Annapolis, MD, United States" at bounding box center [1223, 527] width 195 height 14
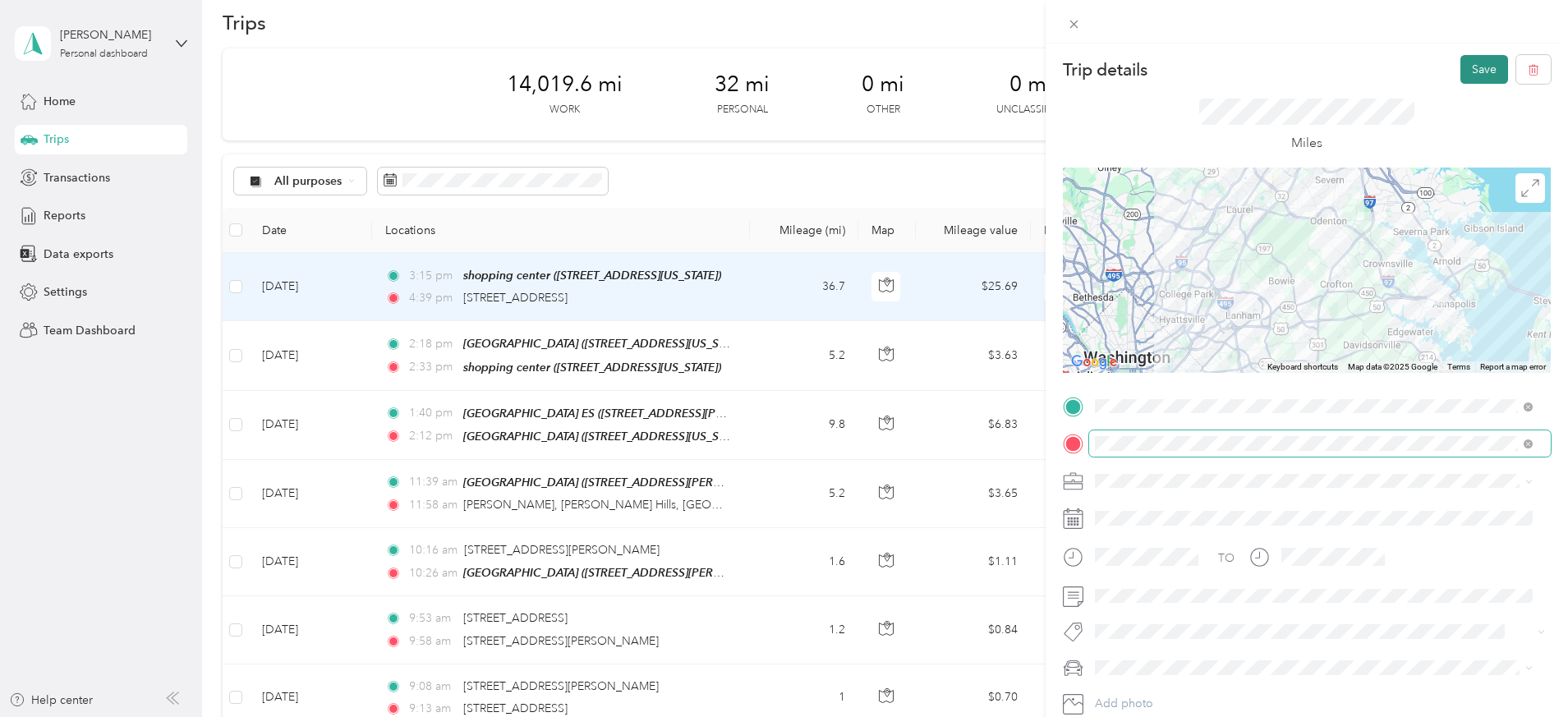
click at [1465, 68] on button "Save" at bounding box center [1484, 69] width 47 height 29
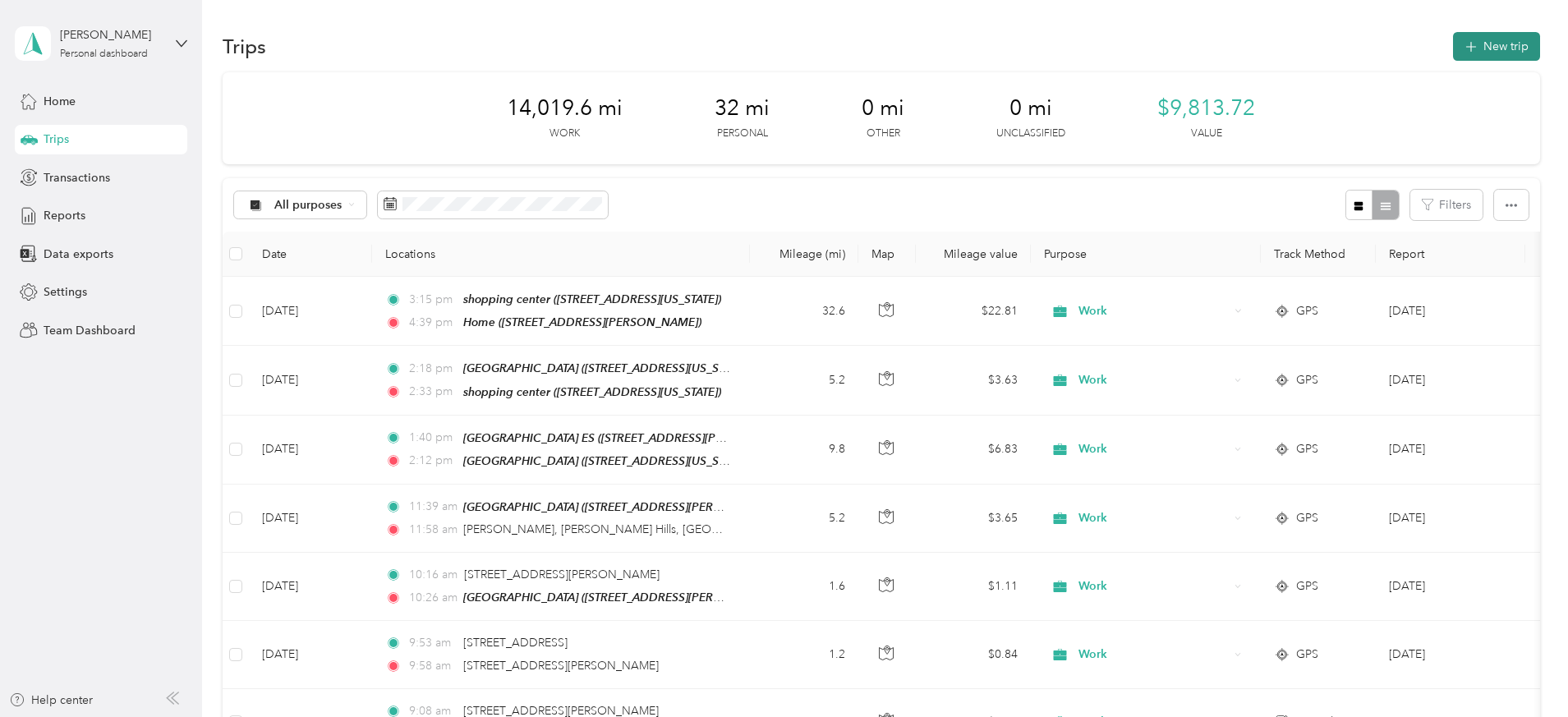
click at [1453, 39] on button "New trip" at bounding box center [1496, 46] width 87 height 29
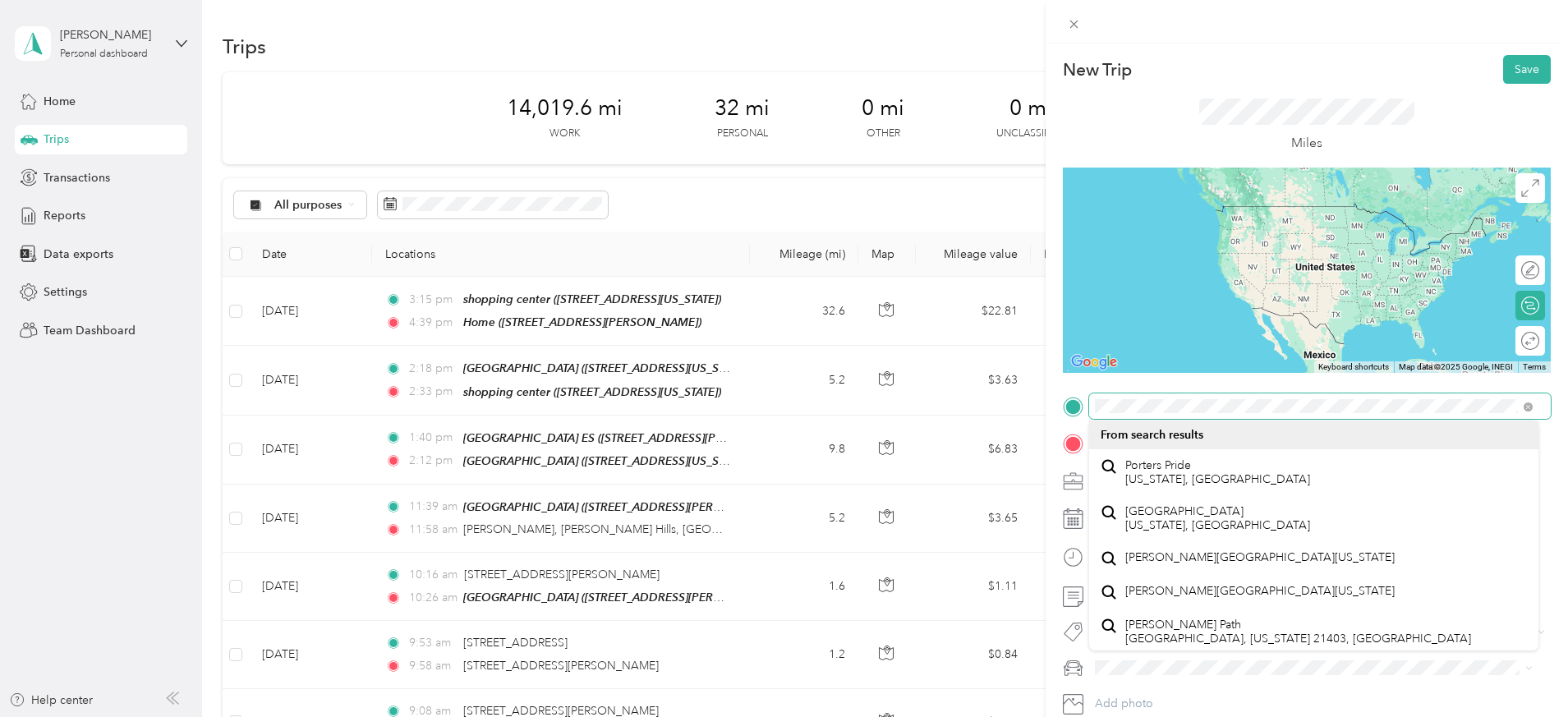
scroll to position [4, 0]
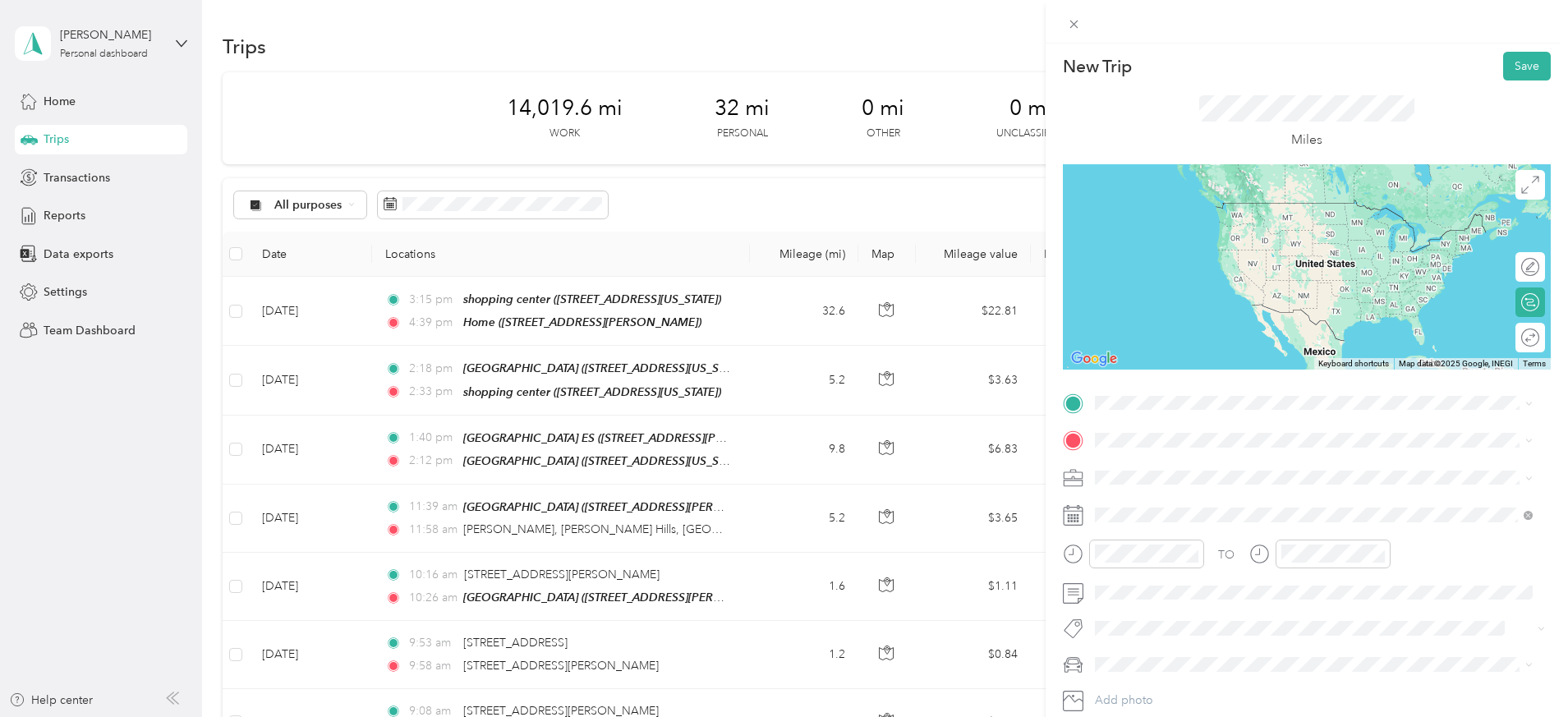
click at [1170, 510] on span "Rosemary Hills Silver Spring, Maryland, United States" at bounding box center [1280, 500] width 309 height 29
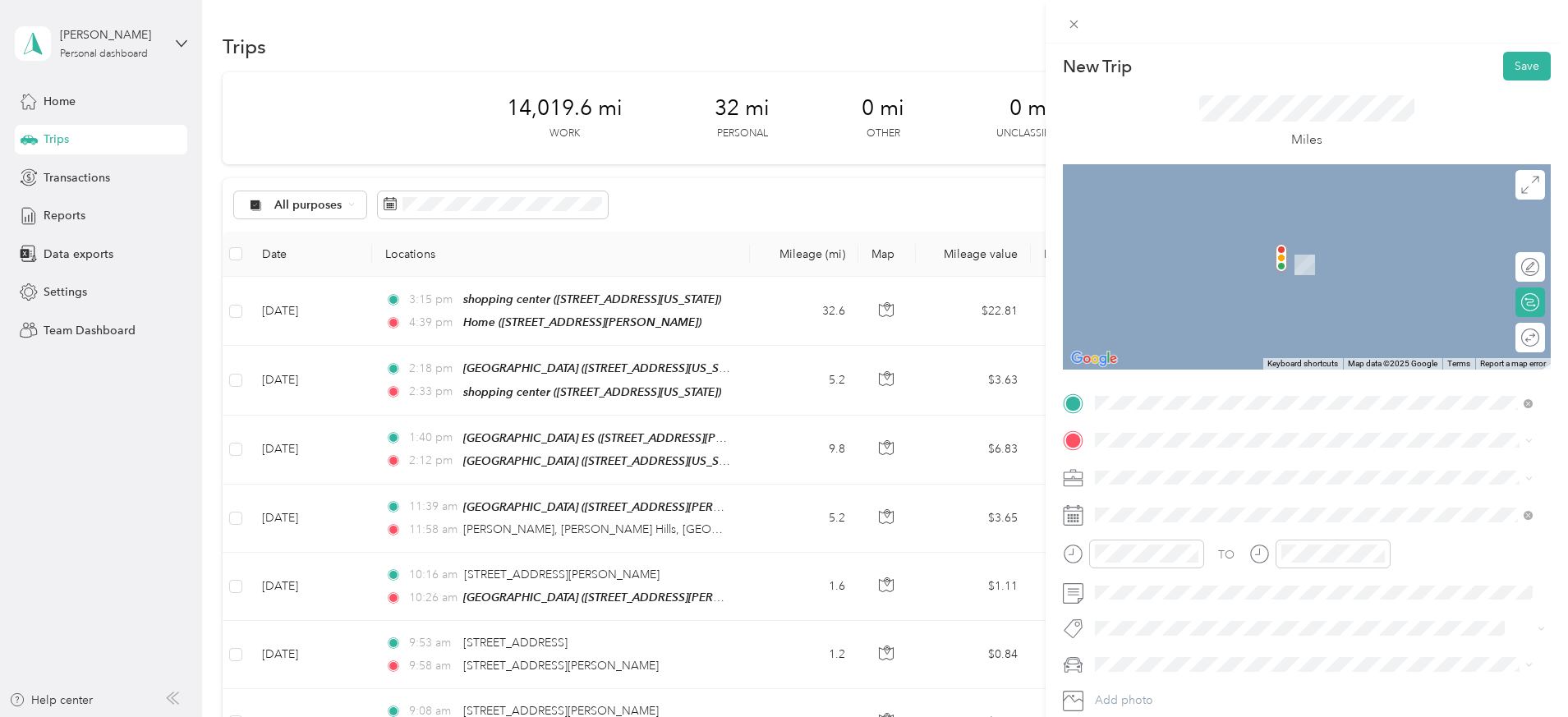
click at [1182, 518] on span "8300 Grubb Road, 20910, Chevy Chase, Maryland, United States" at bounding box center [1252, 522] width 255 height 14
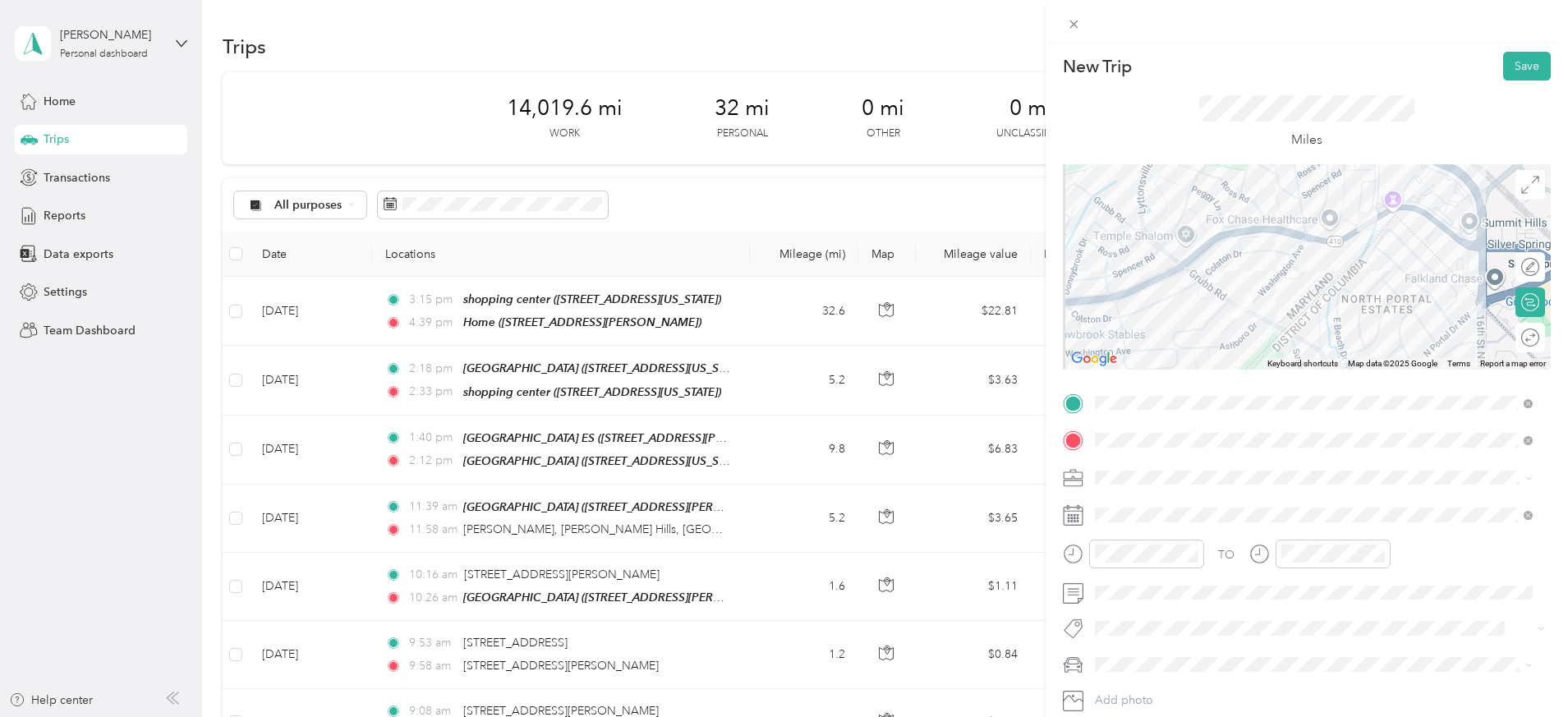
click at [1153, 245] on div "Work" at bounding box center [1314, 246] width 426 height 18
click at [1117, 333] on div "12" at bounding box center [1111, 334] width 39 height 23
click at [1162, 449] on div "35" at bounding box center [1159, 452] width 39 height 23
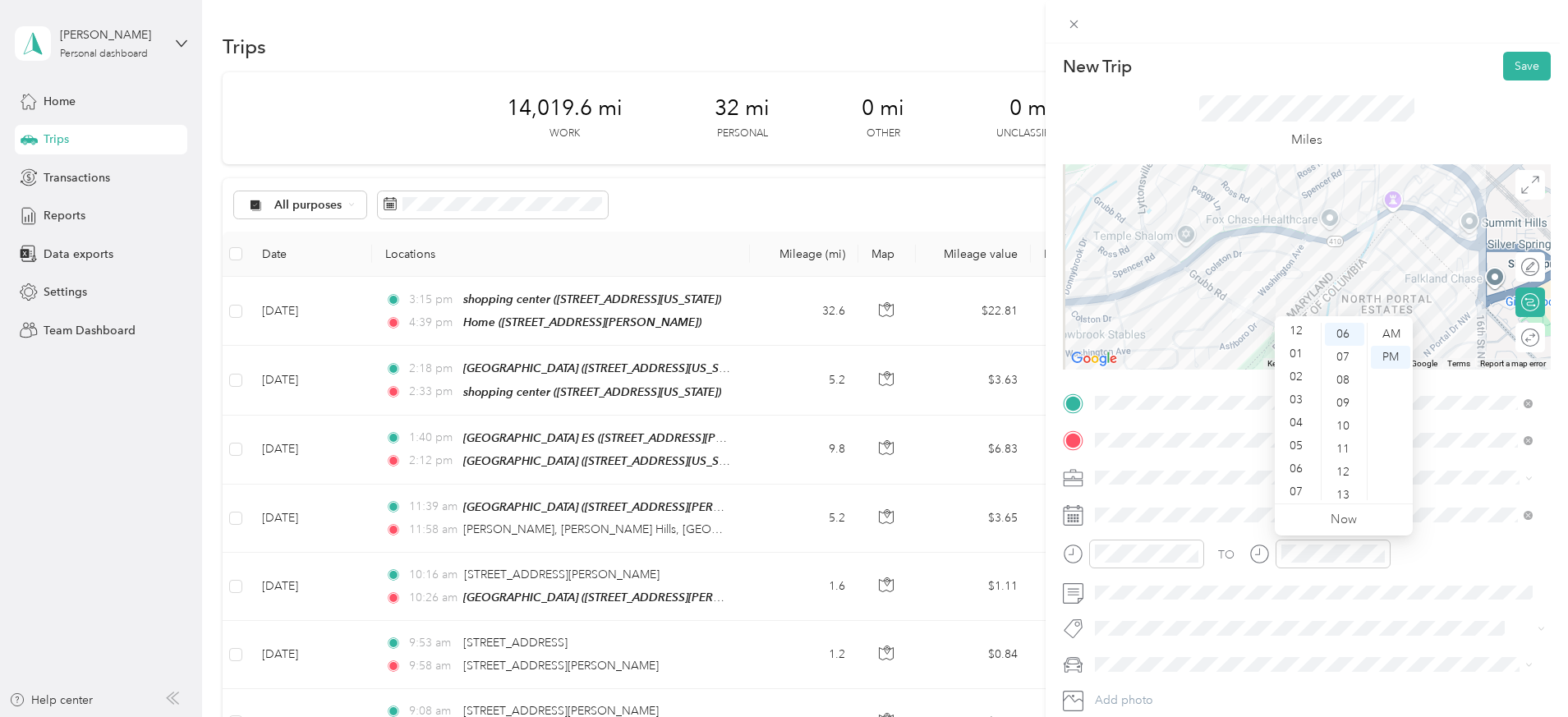
scroll to position [0, 0]
click at [1295, 327] on div "12" at bounding box center [1297, 334] width 39 height 23
click at [1345, 478] on div "45" at bounding box center [1345, 482] width 39 height 23
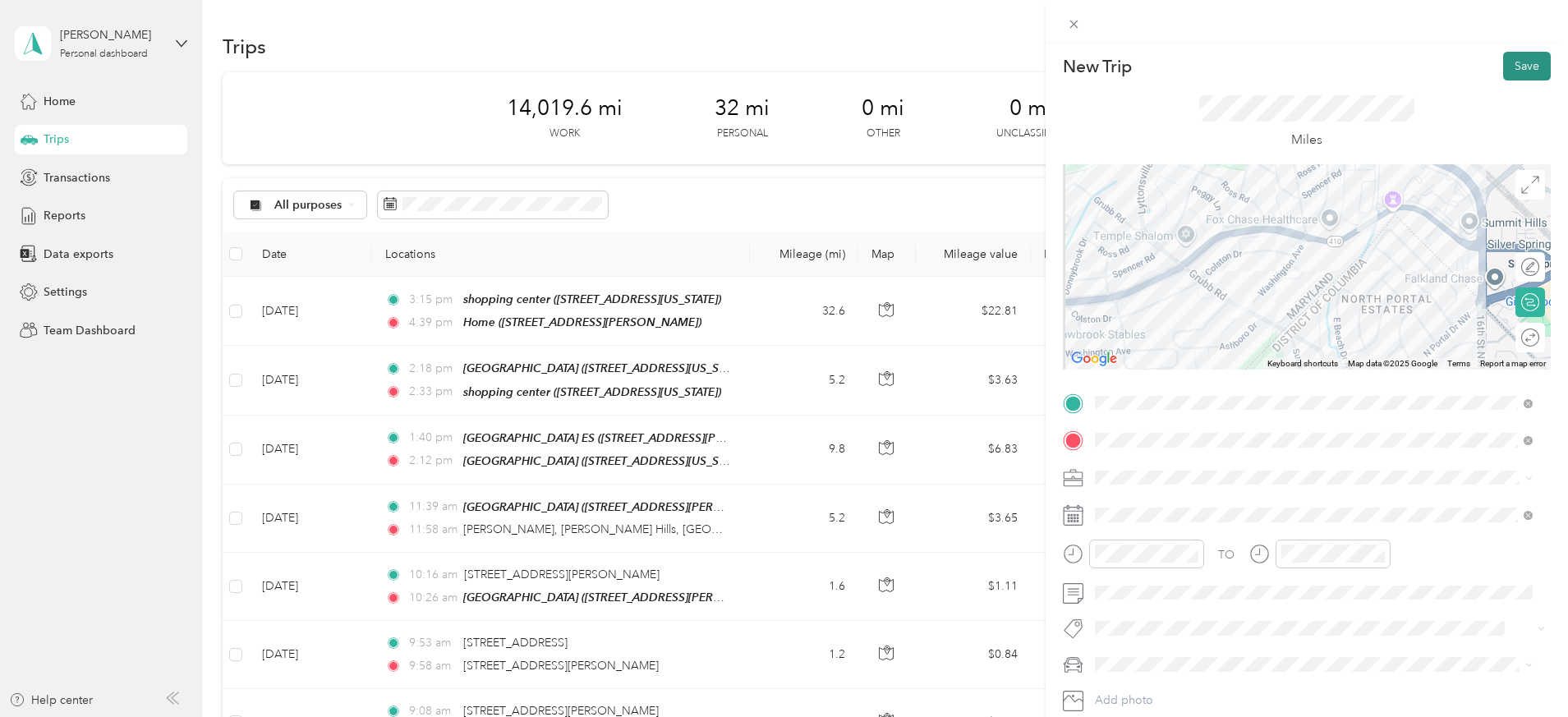
click at [1503, 65] on button "Save" at bounding box center [1527, 66] width 47 height 29
